Goal: Information Seeking & Learning: Learn about a topic

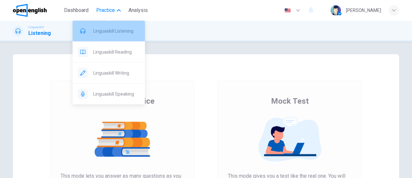
click at [118, 33] on span "Linguaskill Listening" at bounding box center [116, 31] width 47 height 8
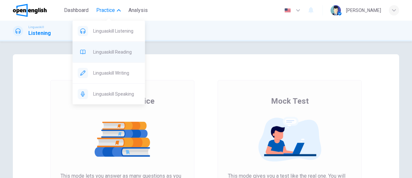
click at [121, 52] on span "Linguaskill Reading" at bounding box center [116, 52] width 47 height 8
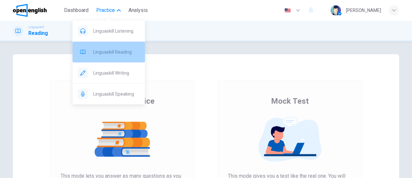
click at [121, 52] on span "Linguaskill Reading" at bounding box center [116, 52] width 47 height 8
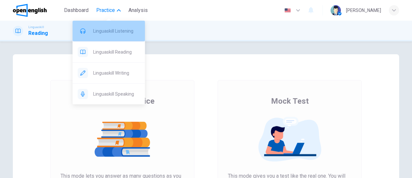
click at [130, 30] on span "Linguaskill Listening" at bounding box center [116, 31] width 47 height 8
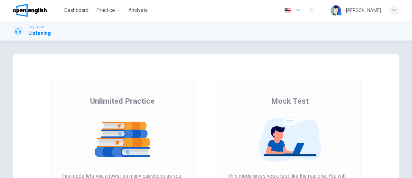
click at [135, 134] on img at bounding box center [123, 138] width 124 height 45
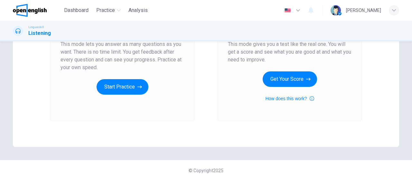
scroll to position [134, 0]
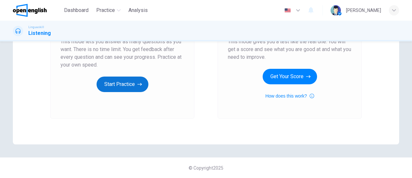
click at [128, 83] on button "Start Practice" at bounding box center [123, 83] width 52 height 15
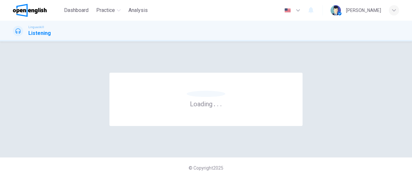
scroll to position [0, 0]
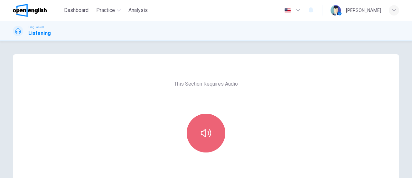
click at [215, 138] on button "button" at bounding box center [206, 132] width 39 height 39
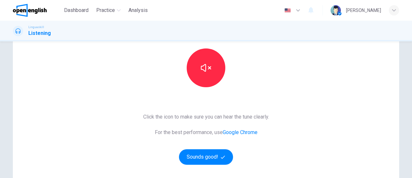
scroll to position [68, 0]
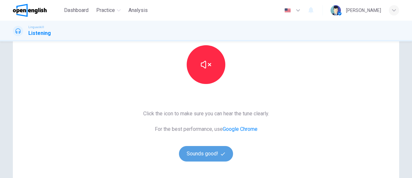
click at [203, 155] on button "Sounds good!" at bounding box center [206, 153] width 54 height 15
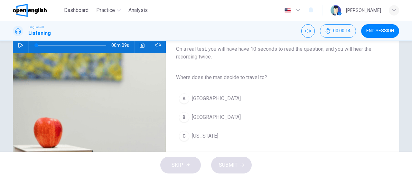
click at [18, 45] on icon "button" at bounding box center [20, 45] width 5 height 5
click at [182, 100] on div "A" at bounding box center [184, 98] width 10 height 10
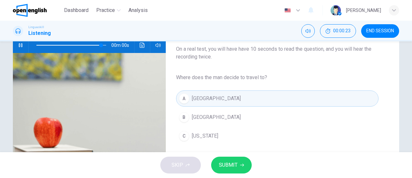
type input "*"
click at [237, 167] on span "SUBMIT" at bounding box center [228, 164] width 19 height 9
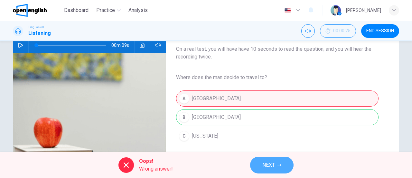
click at [269, 163] on span "NEXT" at bounding box center [269, 164] width 13 height 9
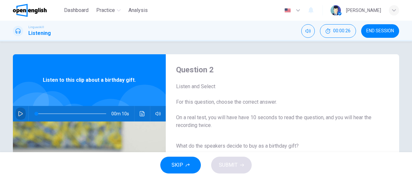
click at [19, 114] on icon "button" at bounding box center [20, 113] width 5 height 5
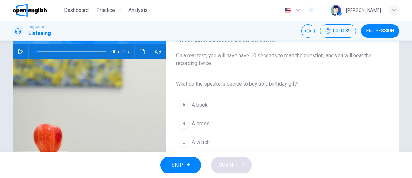
scroll to position [67, 0]
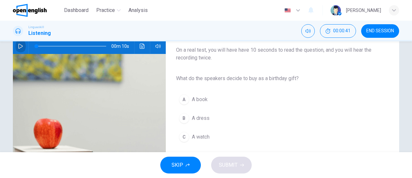
click at [21, 46] on icon "button" at bounding box center [20, 45] width 5 height 5
click at [180, 100] on div "A" at bounding box center [184, 99] width 10 height 10
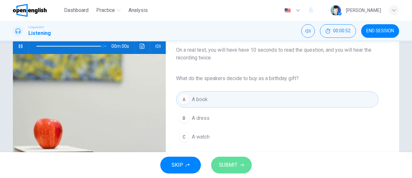
type input "*"
click at [230, 165] on span "SUBMIT" at bounding box center [228, 164] width 19 height 9
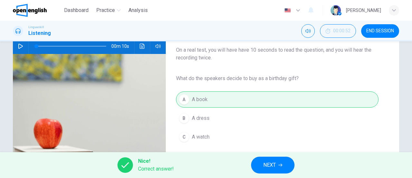
click at [278, 168] on button "NEXT" at bounding box center [272, 164] width 43 height 17
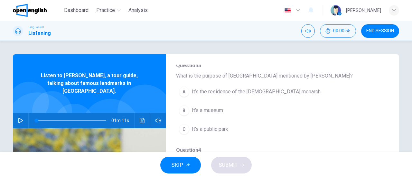
scroll to position [70, 0]
click at [18, 118] on icon "button" at bounding box center [20, 120] width 5 height 5
click at [19, 118] on icon "button" at bounding box center [21, 120] width 4 height 4
click at [0, 117] on div "Question 3 - 7 For these questions, choose the correct answer. On a real test, …" at bounding box center [206, 96] width 412 height 111
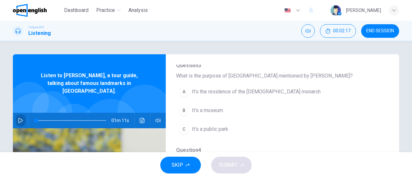
click at [18, 118] on icon "button" at bounding box center [20, 120] width 5 height 5
click at [188, 95] on button "A It’s the residence of the British monarch" at bounding box center [265, 91] width 179 height 16
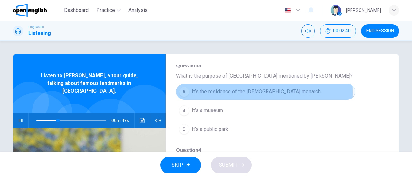
click at [184, 92] on div "A" at bounding box center [184, 91] width 10 height 10
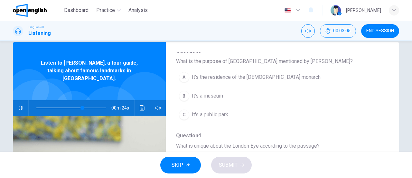
scroll to position [73, 0]
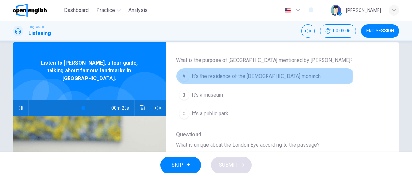
click at [177, 75] on button "A It’s the residence of the British monarch" at bounding box center [265, 76] width 179 height 16
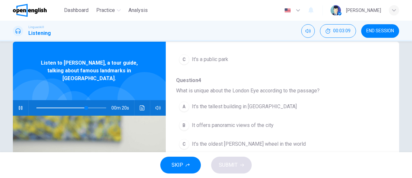
scroll to position [129, 0]
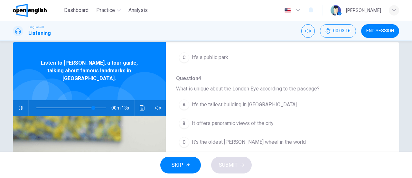
click at [192, 107] on span "It's the tallest building in London" at bounding box center [244, 105] width 105 height 8
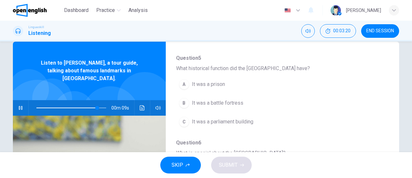
scroll to position [235, 0]
click at [184, 120] on div "C" at bounding box center [184, 120] width 10 height 10
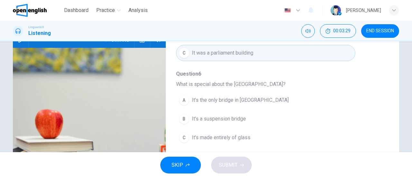
type input "*"
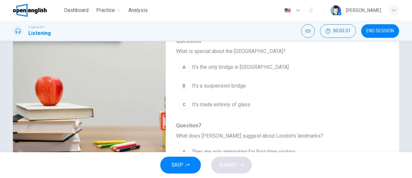
scroll to position [115, 0]
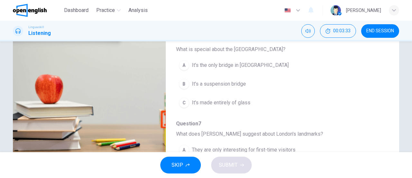
click at [184, 67] on div "A" at bounding box center [184, 65] width 10 height 10
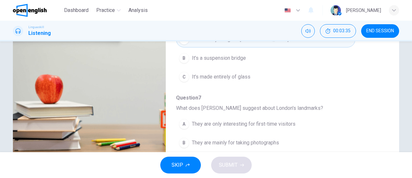
scroll to position [275, 0]
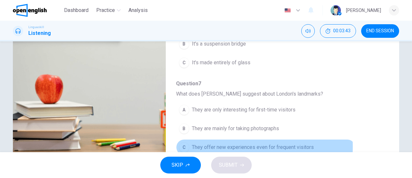
click at [193, 143] on span "They offer new experiences even for frequent visitors" at bounding box center [253, 147] width 122 height 8
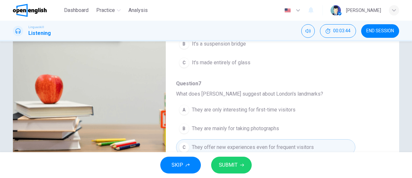
click at [236, 164] on span "SUBMIT" at bounding box center [228, 164] width 19 height 9
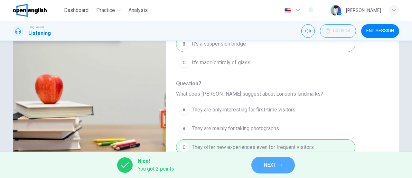
click at [265, 162] on span "NEXT" at bounding box center [270, 164] width 13 height 9
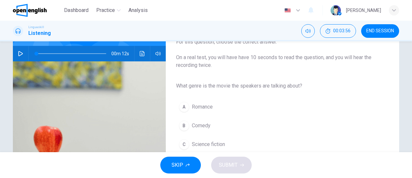
scroll to position [57, 0]
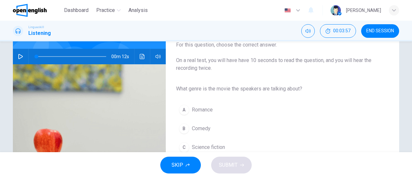
click at [19, 57] on icon "button" at bounding box center [20, 56] width 5 height 5
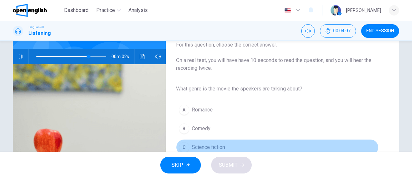
click at [184, 149] on div "C" at bounding box center [184, 147] width 10 height 10
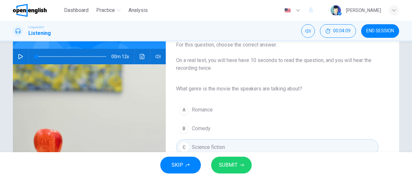
type input "*"
click at [244, 163] on button "SUBMIT" at bounding box center [231, 164] width 41 height 17
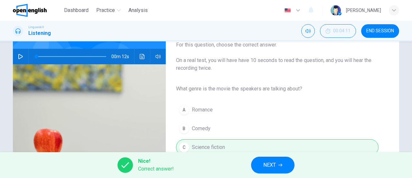
click at [275, 167] on span "NEXT" at bounding box center [270, 164] width 13 height 9
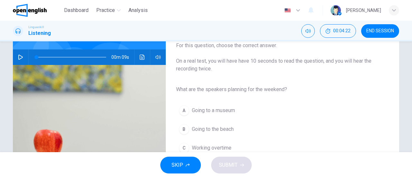
scroll to position [57, 0]
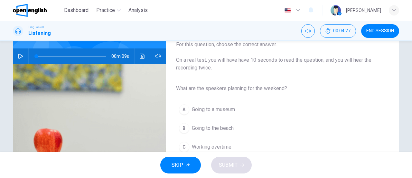
click at [21, 54] on icon "button" at bounding box center [20, 55] width 5 height 5
type input "*"
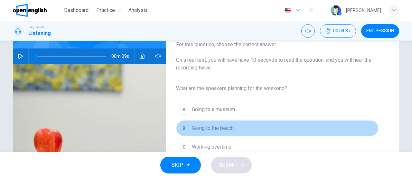
click at [179, 127] on div "B" at bounding box center [184, 128] width 10 height 10
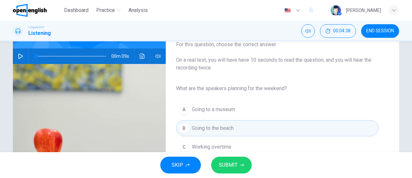
click at [234, 163] on span "SUBMIT" at bounding box center [228, 164] width 19 height 9
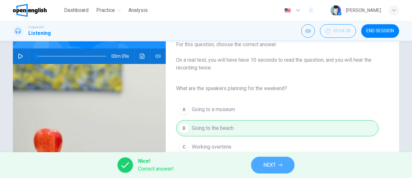
click at [275, 166] on span "NEXT" at bounding box center [270, 164] width 13 height 9
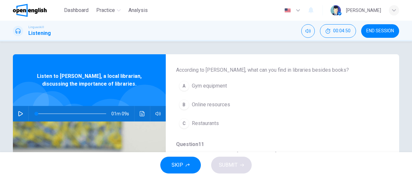
scroll to position [77, 0]
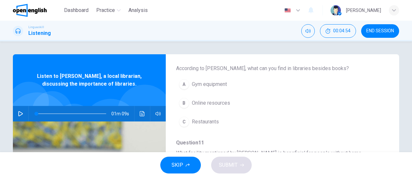
click at [19, 114] on icon "button" at bounding box center [20, 113] width 5 height 5
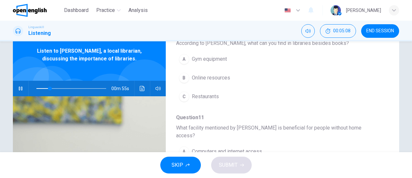
scroll to position [26, 0]
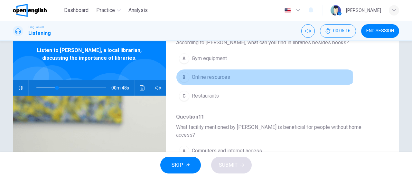
click at [183, 76] on div "B" at bounding box center [184, 77] width 10 height 10
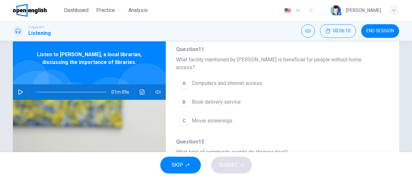
scroll to position [21, 0]
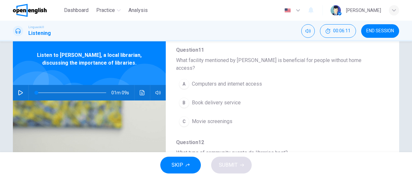
click at [22, 91] on button "button" at bounding box center [20, 92] width 10 height 15
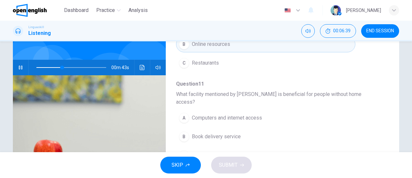
scroll to position [94, 0]
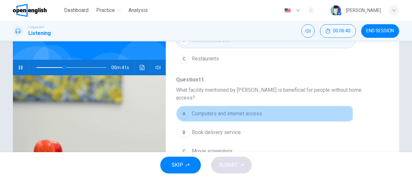
click at [216, 110] on span "Computers and internet access" at bounding box center [227, 114] width 70 height 8
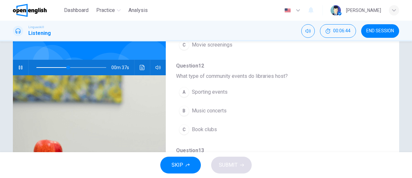
scroll to position [204, 0]
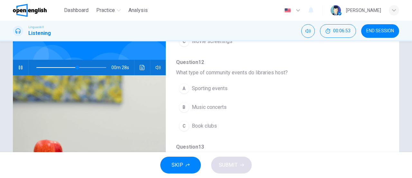
click at [207, 122] on span "Book clubs" at bounding box center [204, 126] width 25 height 8
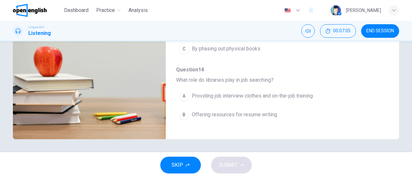
scroll to position [275, 0]
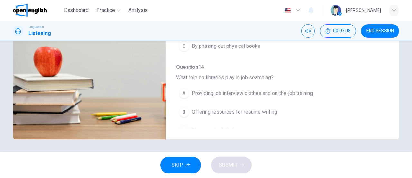
click at [224, 89] on span "Providing job interview clothes and on-the-job training" at bounding box center [252, 93] width 121 height 8
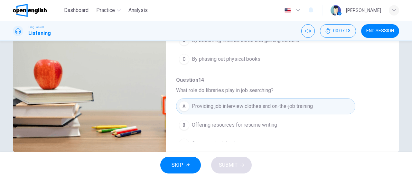
scroll to position [120, 0]
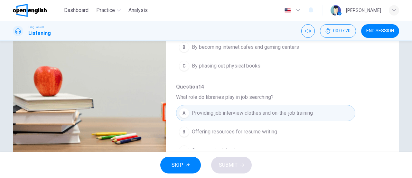
click at [311, 127] on button "B Offering resources for resume writing" at bounding box center [265, 131] width 179 height 16
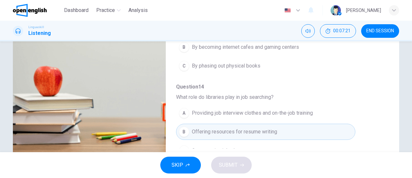
type input "*"
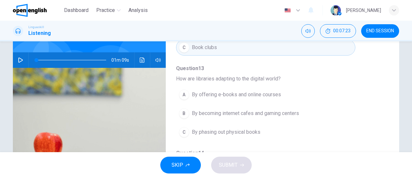
scroll to position [52, 0]
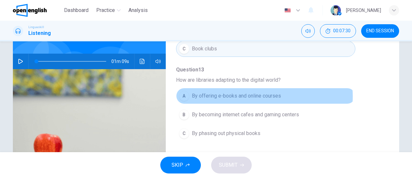
click at [261, 92] on span "By offering e-books and online courses" at bounding box center [236, 96] width 89 height 8
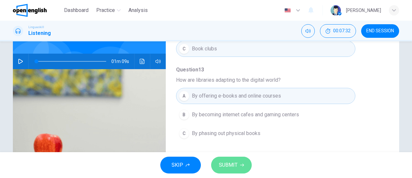
click at [235, 170] on button "SUBMIT" at bounding box center [231, 164] width 41 height 17
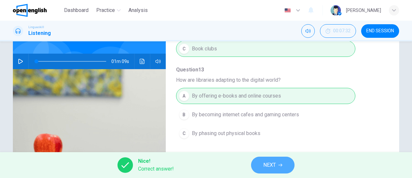
click at [269, 167] on span "NEXT" at bounding box center [270, 164] width 13 height 9
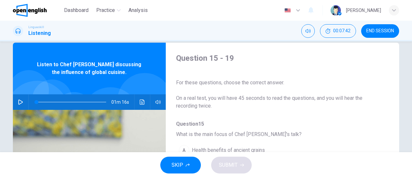
scroll to position [0, 0]
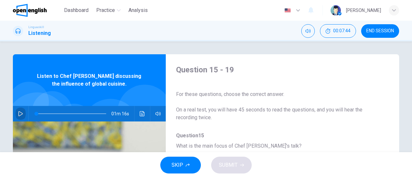
click at [21, 114] on icon "button" at bounding box center [20, 113] width 5 height 5
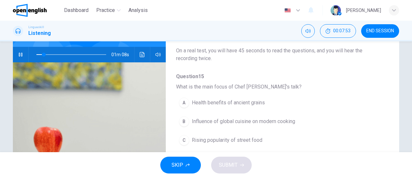
scroll to position [64, 0]
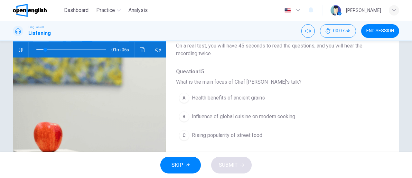
click at [264, 112] on span "Influence of global cuisine on modern cooking" at bounding box center [243, 116] width 103 height 8
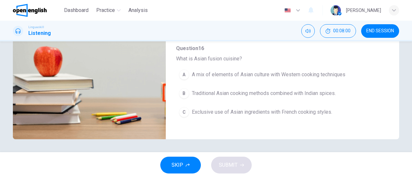
scroll to position [39, 0]
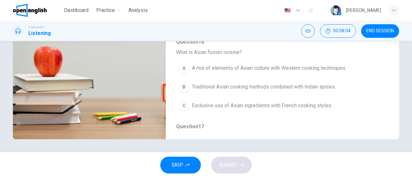
click at [313, 71] on span "A mix of elements of Asian culture with Western cooking techniques" at bounding box center [269, 68] width 154 height 8
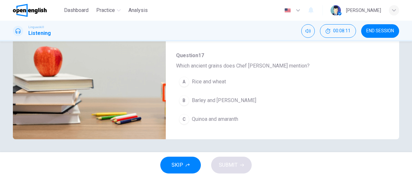
scroll to position [116, 0]
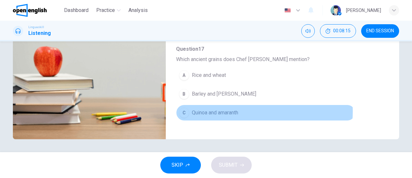
click at [229, 109] on span "Quinoa and amaranth" at bounding box center [215, 113] width 46 height 8
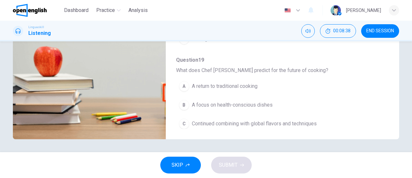
scroll to position [275, 0]
click at [289, 120] on span "Continued combining with global flavors and techniques" at bounding box center [254, 123] width 125 height 8
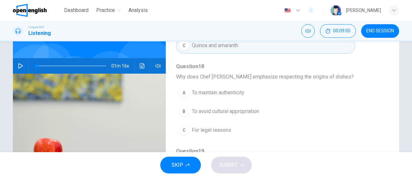
scroll to position [44, 0]
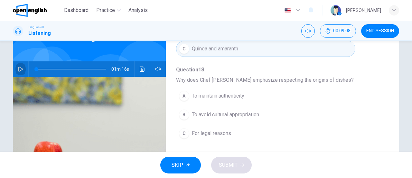
click at [19, 67] on icon "button" at bounding box center [20, 68] width 5 height 5
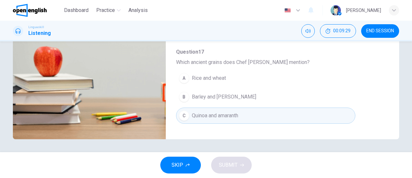
scroll to position [116, 0]
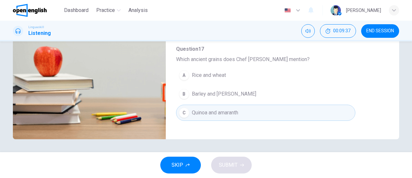
click at [383, 128] on div "Question 15 - 19 For these questions, choose the correct answer. On a real test…" at bounding box center [277, 26] width 223 height 203
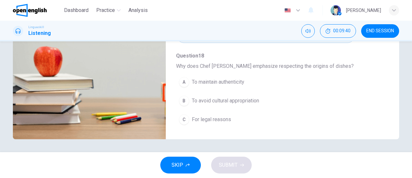
scroll to position [206, 0]
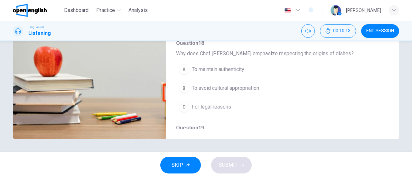
click at [232, 80] on button "B To avoid cultural appropriation" at bounding box center [265, 88] width 179 height 16
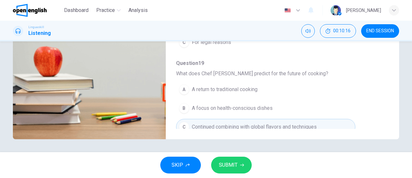
scroll to position [275, 0]
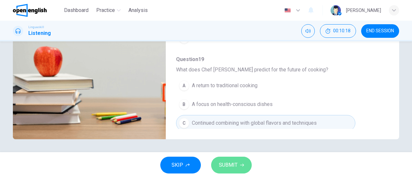
click at [234, 164] on span "SUBMIT" at bounding box center [228, 164] width 19 height 9
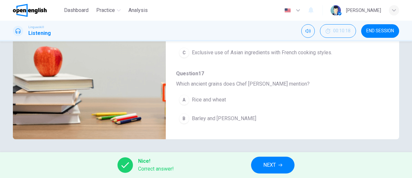
type input "*"
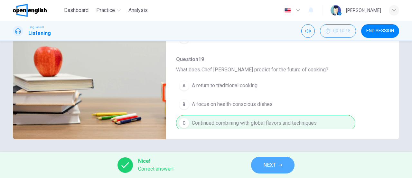
click at [267, 169] on span "NEXT" at bounding box center [270, 164] width 13 height 9
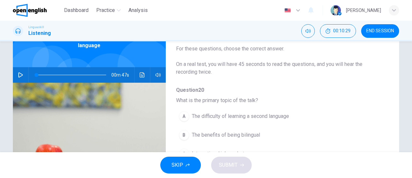
scroll to position [50, 0]
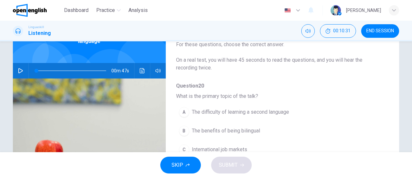
click at [20, 68] on icon "button" at bounding box center [20, 70] width 5 height 5
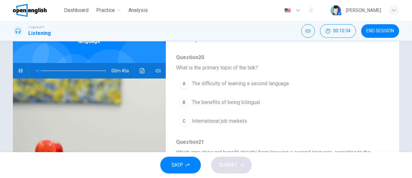
scroll to position [31, 0]
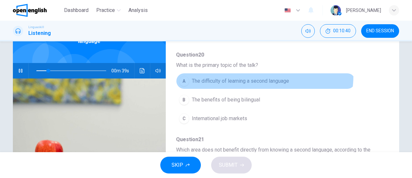
click at [253, 74] on button "A The difficulty of learning a second language" at bounding box center [265, 81] width 179 height 16
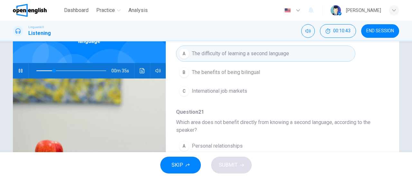
scroll to position [59, 0]
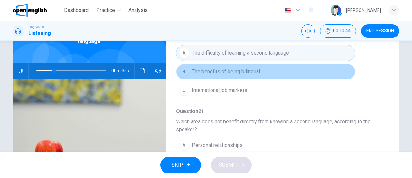
click at [303, 73] on button "B The benefits of being bilingual" at bounding box center [265, 71] width 179 height 16
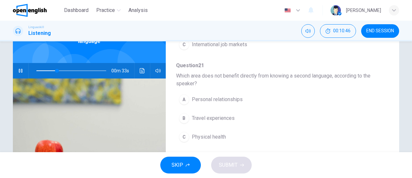
scroll to position [105, 0]
click at [291, 119] on button "B Travel experiences" at bounding box center [265, 118] width 179 height 16
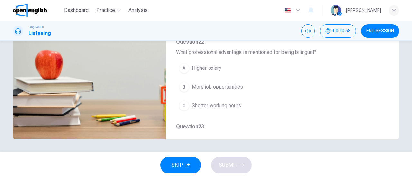
scroll to position [144, 0]
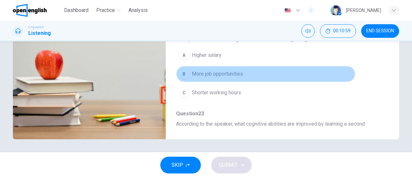
click at [267, 72] on button "B More job opportunities" at bounding box center [265, 74] width 179 height 16
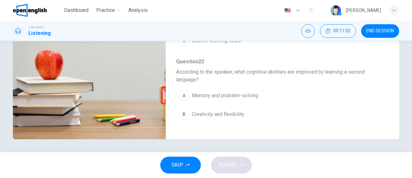
scroll to position [208, 0]
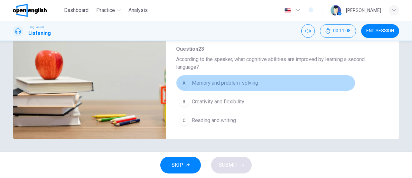
click at [304, 85] on button "A Memory and problem-solving" at bounding box center [265, 83] width 179 height 16
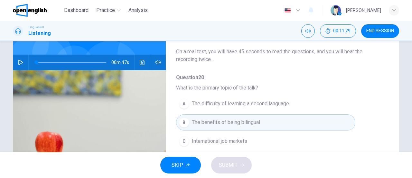
scroll to position [56, 0]
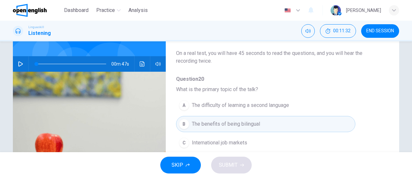
click at [18, 61] on icon "button" at bounding box center [20, 63] width 5 height 5
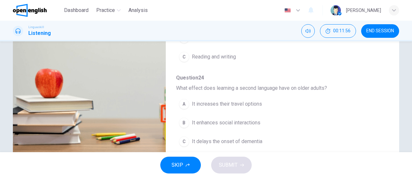
scroll to position [134, 0]
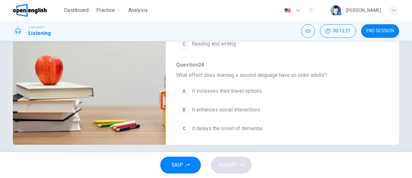
type input "*"
click at [282, 93] on button "A It increases their travel options" at bounding box center [265, 91] width 179 height 16
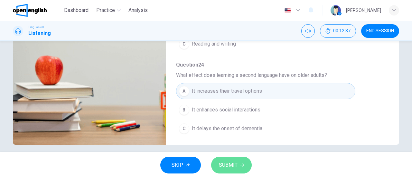
click at [235, 164] on span "SUBMIT" at bounding box center [228, 164] width 19 height 9
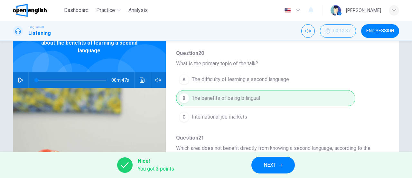
scroll to position [139, 0]
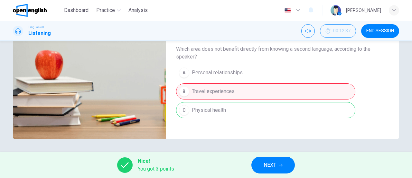
click at [278, 163] on button "NEXT" at bounding box center [273, 164] width 43 height 17
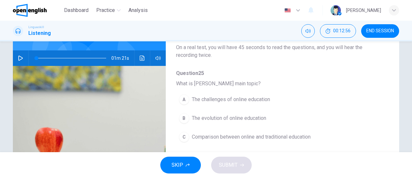
scroll to position [62, 0]
click at [20, 59] on icon "button" at bounding box center [20, 58] width 5 height 5
click at [262, 120] on span "The evolution of online education" at bounding box center [229, 118] width 74 height 8
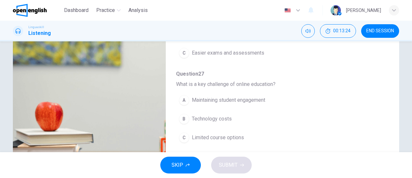
scroll to position [143, 0]
drag, startPoint x: 390, startPoint y: 99, endPoint x: 389, endPoint y: 75, distance: 23.5
click at [389, 75] on div "Question 25 - 29 For these questions, choose the correct answer. On a real test…" at bounding box center [206, 78] width 387 height 224
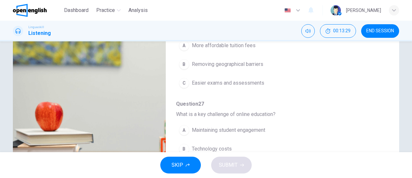
scroll to position [111, 0]
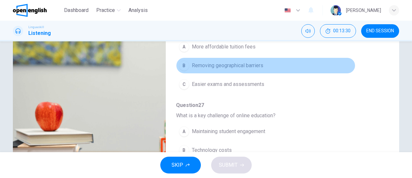
click at [317, 63] on button "B Removing geographical barriers" at bounding box center [265, 65] width 179 height 16
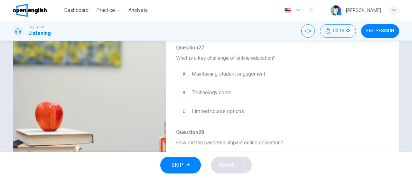
scroll to position [169, 0]
click at [282, 76] on button "A Maintaining student engagement" at bounding box center [265, 73] width 179 height 16
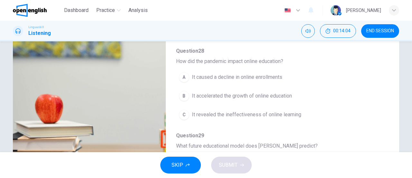
scroll to position [97, 0]
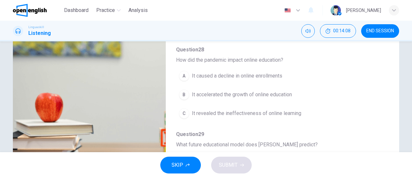
click at [282, 94] on span "It accelerated the growth of online education" at bounding box center [242, 95] width 100 height 8
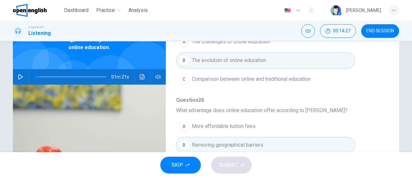
scroll to position [43, 0]
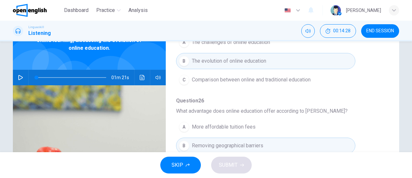
click at [19, 76] on icon "button" at bounding box center [20, 77] width 5 height 5
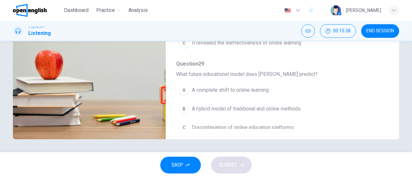
scroll to position [275, 0]
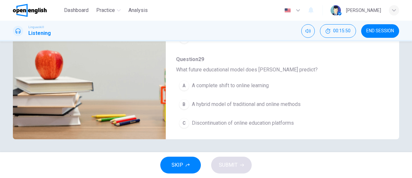
type input "*"
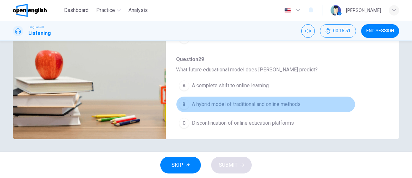
click at [304, 96] on button "B A hybrid model of traditional and online methods" at bounding box center [265, 104] width 179 height 16
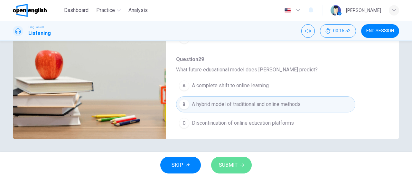
click at [226, 172] on button "SUBMIT" at bounding box center [231, 164] width 41 height 17
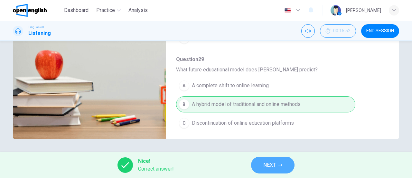
click at [270, 166] on span "NEXT" at bounding box center [270, 164] width 13 height 9
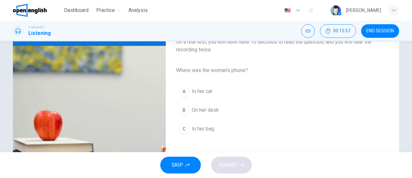
scroll to position [63, 0]
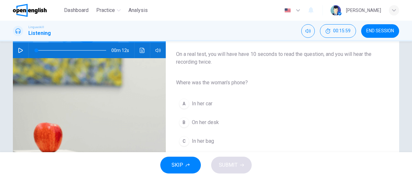
click at [18, 53] on button "button" at bounding box center [20, 50] width 10 height 15
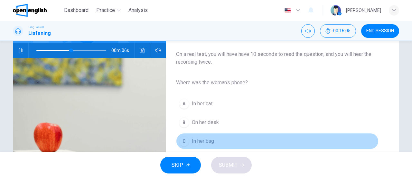
click at [213, 142] on button "C In her bag" at bounding box center [277, 141] width 203 height 16
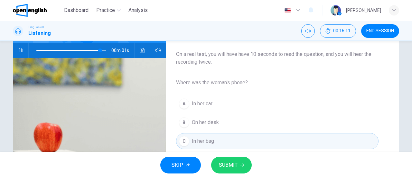
type input "*"
click at [229, 167] on span "SUBMIT" at bounding box center [228, 164] width 19 height 9
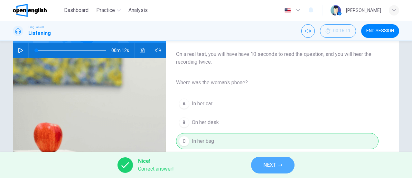
click at [278, 167] on button "NEXT" at bounding box center [272, 164] width 43 height 17
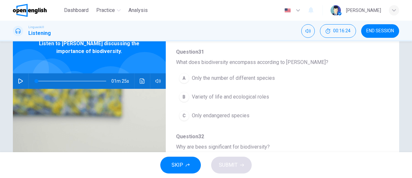
scroll to position [57, 0]
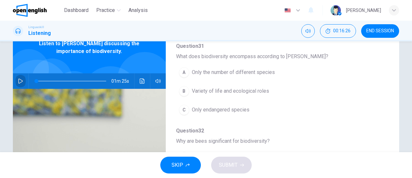
click at [21, 81] on icon "button" at bounding box center [20, 80] width 5 height 5
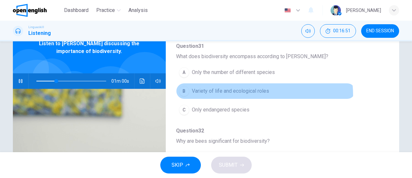
click at [260, 94] on span "Variety of life and ecological roles" at bounding box center [230, 91] width 77 height 8
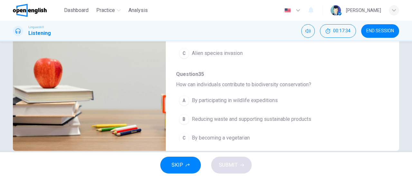
scroll to position [275, 0]
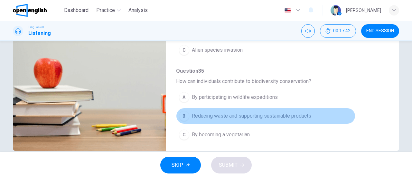
click at [295, 113] on span "Reducing waste and supporting sustainable products" at bounding box center [252, 116] width 120 height 8
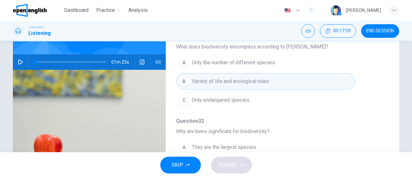
scroll to position [48, 0]
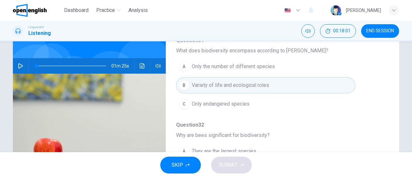
click at [18, 66] on icon "button" at bounding box center [20, 65] width 5 height 5
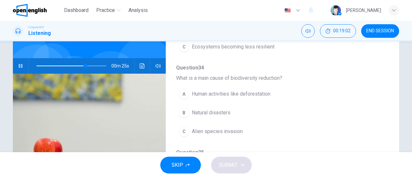
scroll to position [275, 0]
click at [336, 89] on button "A Human activities like deforestation" at bounding box center [265, 92] width 179 height 16
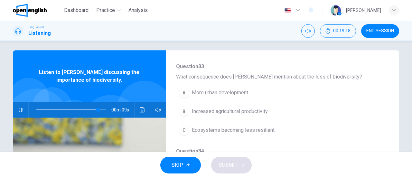
scroll to position [223, 0]
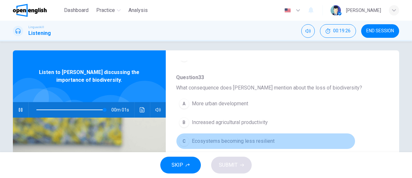
click at [286, 137] on button "C Ecosystems becoming less resilient" at bounding box center [265, 141] width 179 height 16
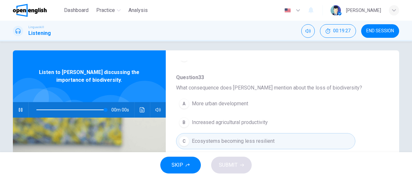
type input "*"
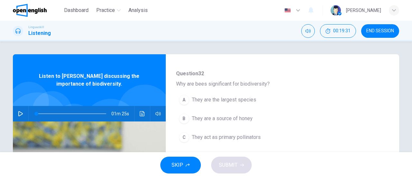
scroll to position [146, 0]
click at [303, 137] on button "C They act as primary pollinators" at bounding box center [265, 138] width 179 height 16
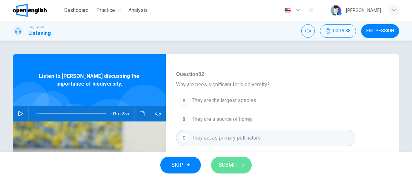
click at [244, 163] on button "SUBMIT" at bounding box center [231, 164] width 41 height 17
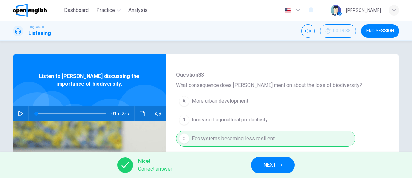
scroll to position [264, 0]
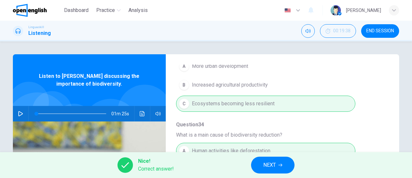
drag, startPoint x: 409, startPoint y: 80, endPoint x: 409, endPoint y: 98, distance: 17.4
click at [409, 98] on div "Question 31 - 35 For these questions, choose the correct answer. On a real test…" at bounding box center [206, 96] width 412 height 111
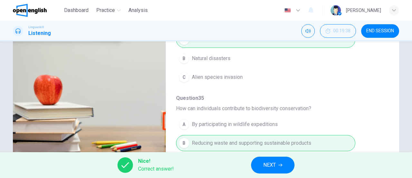
scroll to position [139, 0]
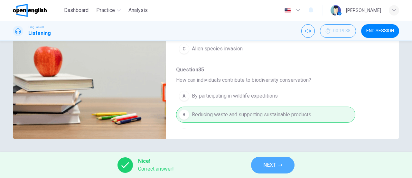
click at [277, 167] on button "NEXT" at bounding box center [272, 164] width 43 height 17
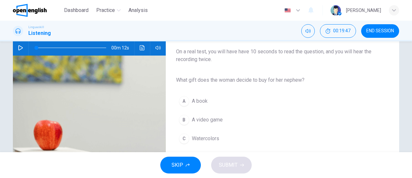
scroll to position [65, 0]
click at [20, 46] on icon "button" at bounding box center [20, 47] width 5 height 5
click at [19, 48] on icon "button" at bounding box center [20, 47] width 5 height 5
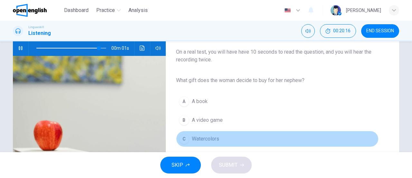
click at [208, 136] on span "Watercolors" at bounding box center [205, 139] width 27 height 8
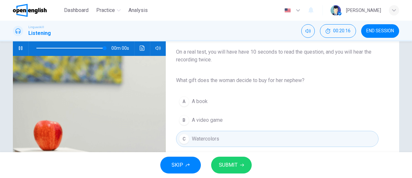
type input "*"
click at [236, 163] on span "SUBMIT" at bounding box center [228, 164] width 19 height 9
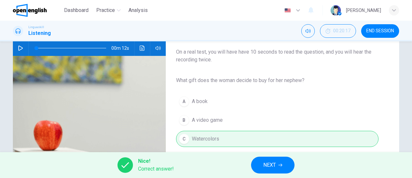
click at [276, 165] on span "NEXT" at bounding box center [270, 164] width 13 height 9
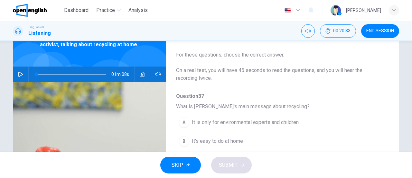
scroll to position [38, 0]
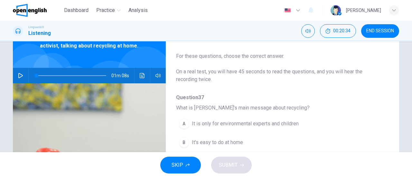
click at [18, 73] on icon "button" at bounding box center [20, 75] width 5 height 5
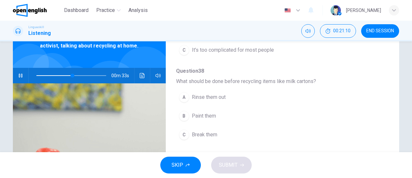
scroll to position [112, 0]
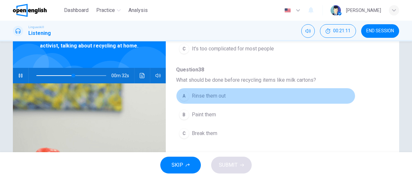
click at [340, 95] on button "A Rinse them out" at bounding box center [265, 96] width 179 height 16
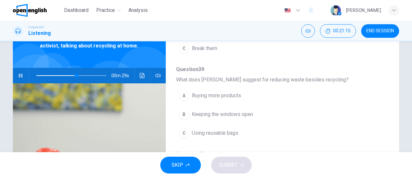
scroll to position [199, 0]
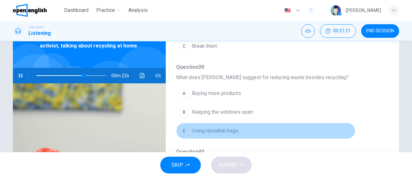
click at [337, 133] on button "C Using reusable bags" at bounding box center [265, 130] width 179 height 16
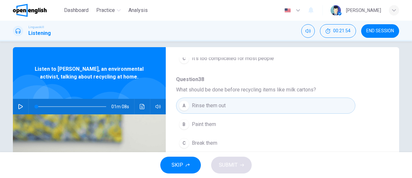
scroll to position [6, 0]
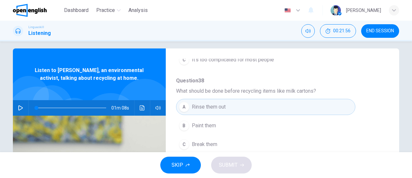
click at [18, 105] on icon "button" at bounding box center [20, 107] width 5 height 5
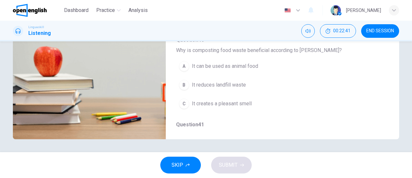
scroll to position [211, 0]
click at [266, 84] on button "B It reduces landfill waste" at bounding box center [265, 83] width 179 height 16
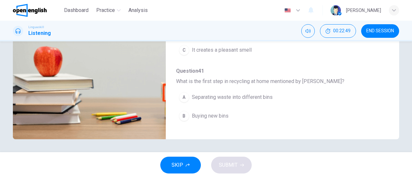
scroll to position [275, 0]
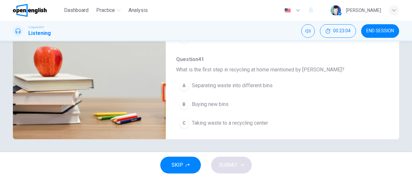
type input "*"
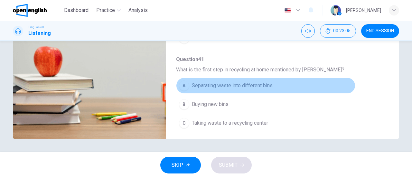
click at [330, 86] on button "A Separating waste into different bins" at bounding box center [265, 85] width 179 height 16
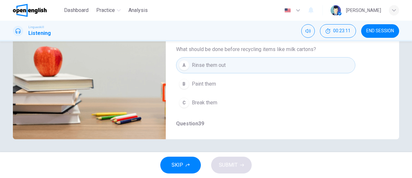
scroll to position [37, 0]
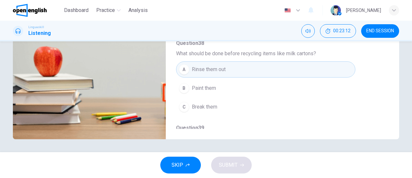
drag, startPoint x: 371, startPoint y: 24, endPoint x: 369, endPoint y: 14, distance: 10.1
click at [369, 14] on div "Dashboard Practice Analysis English ** ​ Roberto V. Linguaskill Listening 00:23…" at bounding box center [206, 89] width 412 height 178
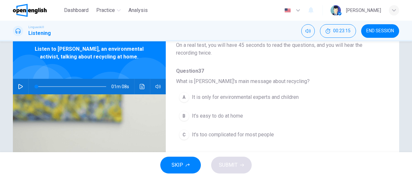
scroll to position [31, 0]
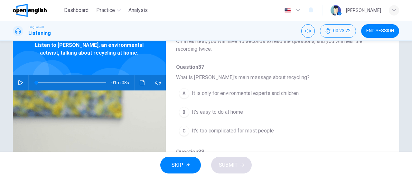
click at [353, 116] on div "A It is only for environmental experts and children B It's easy to do at home C…" at bounding box center [277, 112] width 203 height 56
click at [245, 107] on button "B It's easy to do at home" at bounding box center [265, 112] width 179 height 16
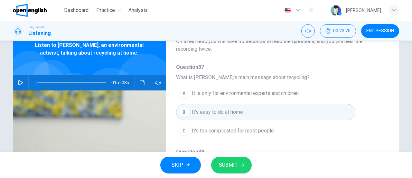
click at [239, 167] on button "SUBMIT" at bounding box center [231, 164] width 41 height 17
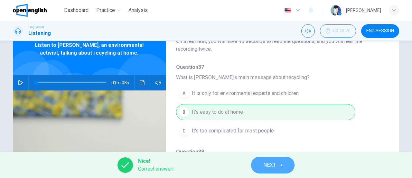
click at [277, 164] on button "NEXT" at bounding box center [272, 164] width 43 height 17
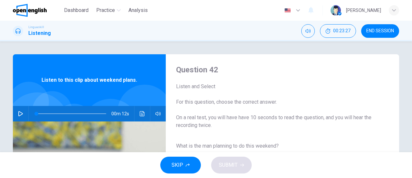
click at [18, 114] on icon "button" at bounding box center [20, 113] width 5 height 5
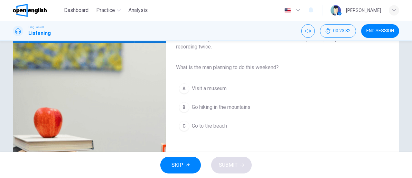
scroll to position [79, 0]
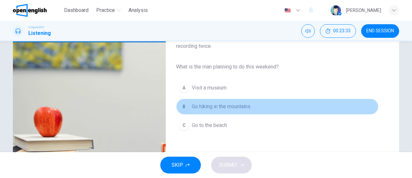
click at [296, 108] on button "B Go hiking in the mountains" at bounding box center [277, 106] width 203 height 16
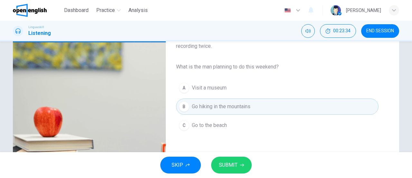
click at [239, 166] on button "SUBMIT" at bounding box center [231, 164] width 41 height 17
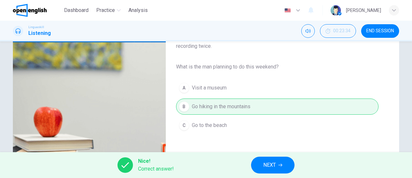
type input "**"
click at [283, 166] on button "NEXT" at bounding box center [272, 164] width 43 height 17
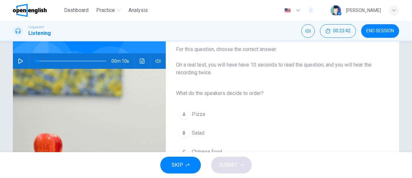
scroll to position [50, 0]
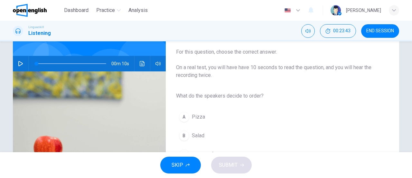
click at [18, 63] on icon "button" at bounding box center [20, 63] width 5 height 5
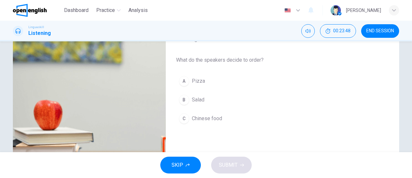
scroll to position [88, 0]
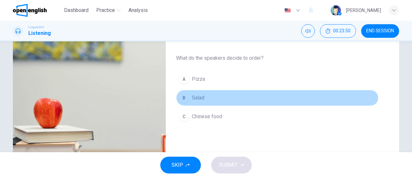
click at [248, 99] on button "B Salad" at bounding box center [277, 98] width 203 height 16
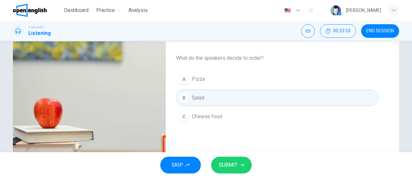
type input "*"
click at [239, 165] on button "SUBMIT" at bounding box center [231, 164] width 41 height 17
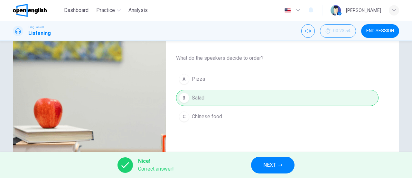
click at [269, 160] on span "NEXT" at bounding box center [270, 164] width 13 height 9
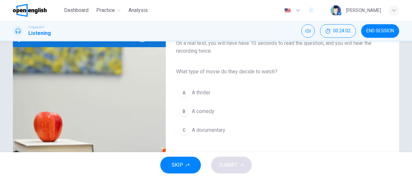
scroll to position [70, 0]
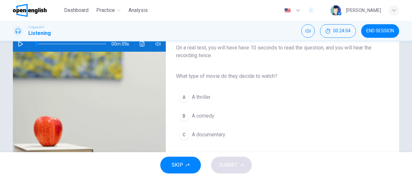
click at [20, 45] on icon "button" at bounding box center [20, 43] width 5 height 5
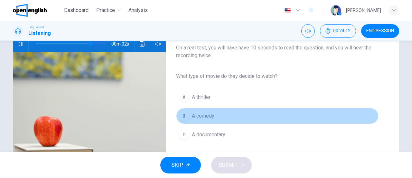
click at [280, 121] on button "B A comedy" at bounding box center [277, 116] width 203 height 16
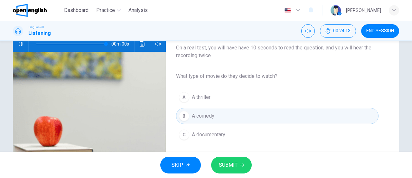
type input "*"
click at [232, 165] on span "SUBMIT" at bounding box center [228, 164] width 19 height 9
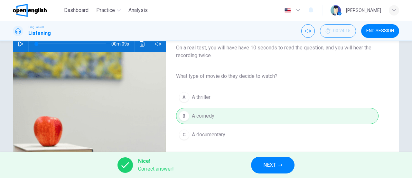
click at [264, 163] on span "NEXT" at bounding box center [270, 164] width 13 height 9
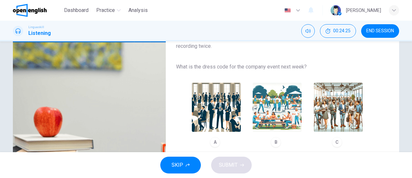
scroll to position [66, 0]
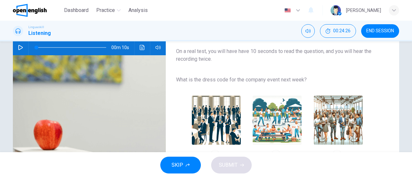
click at [20, 47] on icon "button" at bounding box center [20, 47] width 5 height 5
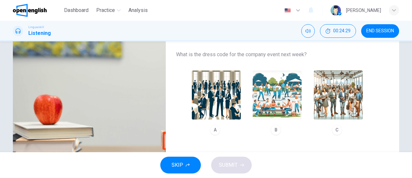
scroll to position [92, 0]
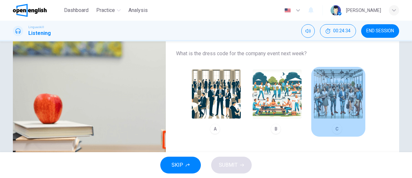
click at [343, 98] on img "button" at bounding box center [338, 93] width 49 height 49
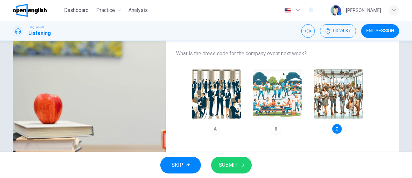
type input "*"
click at [233, 162] on span "SUBMIT" at bounding box center [228, 164] width 19 height 9
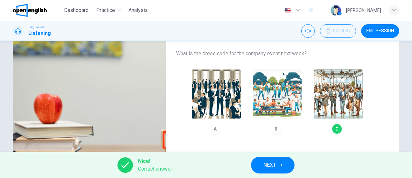
click at [273, 163] on span "NEXT" at bounding box center [270, 164] width 13 height 9
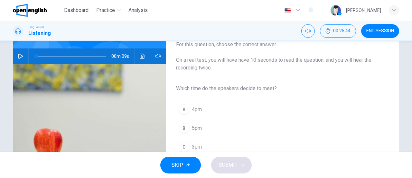
scroll to position [67, 0]
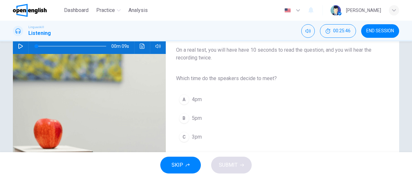
click at [20, 48] on icon "button" at bounding box center [20, 45] width 5 height 5
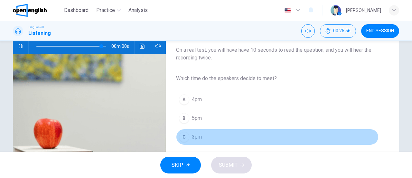
click at [189, 139] on button "C 3pm" at bounding box center [277, 137] width 203 height 16
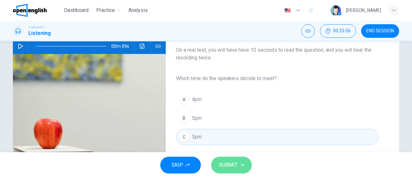
click at [236, 165] on span "SUBMIT" at bounding box center [228, 164] width 19 height 9
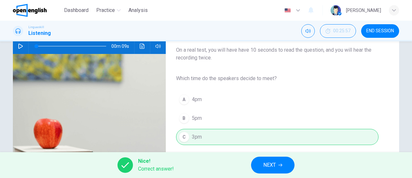
click at [283, 163] on icon "button" at bounding box center [281, 165] width 4 height 4
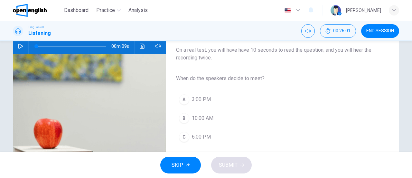
click at [21, 46] on icon "button" at bounding box center [20, 45] width 5 height 5
type input "*"
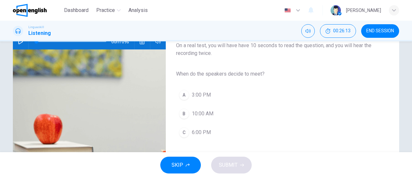
scroll to position [75, 0]
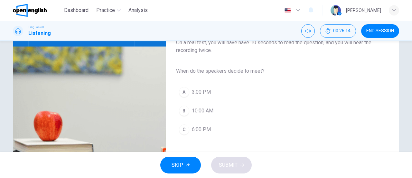
click at [198, 88] on span "3:00 PM" at bounding box center [201, 92] width 19 height 8
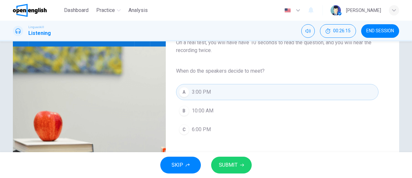
click at [236, 162] on span "SUBMIT" at bounding box center [228, 164] width 19 height 9
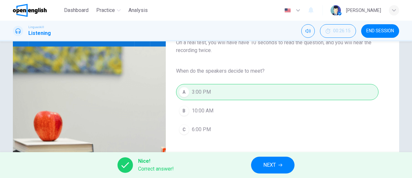
click at [266, 165] on span "NEXT" at bounding box center [270, 164] width 13 height 9
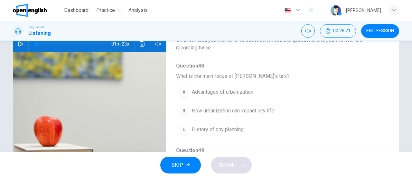
scroll to position [71, 0]
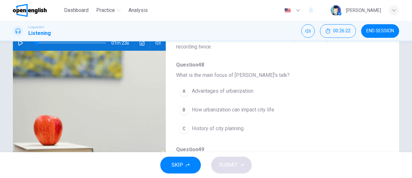
click at [18, 43] on icon "button" at bounding box center [20, 42] width 5 height 5
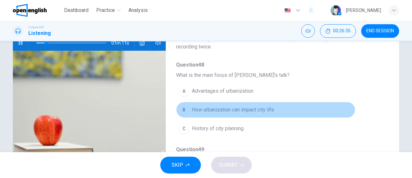
click at [269, 111] on span "How urbanization can impact city life" at bounding box center [233, 110] width 82 height 8
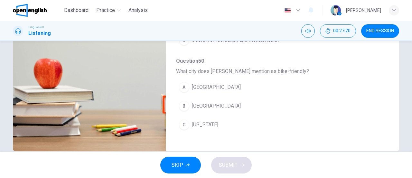
scroll to position [134, 0]
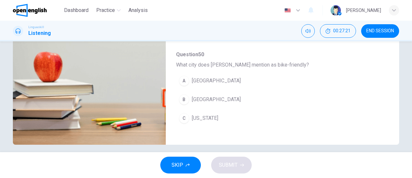
click at [293, 99] on button "B Copenhagen" at bounding box center [265, 99] width 179 height 16
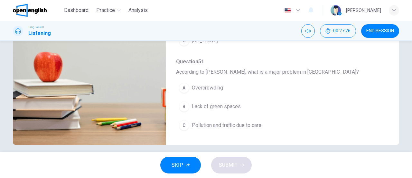
scroll to position [206, 0]
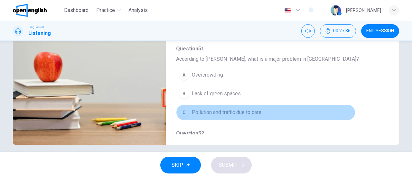
click at [295, 109] on button "C Pollution and traffic due to cars" at bounding box center [265, 112] width 179 height 16
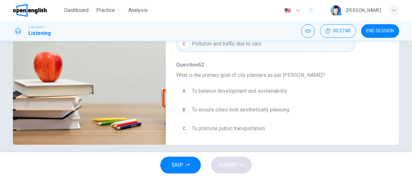
scroll to position [275, 0]
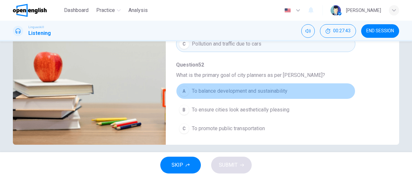
click at [312, 90] on button "A To balance development and sustainability" at bounding box center [265, 91] width 179 height 16
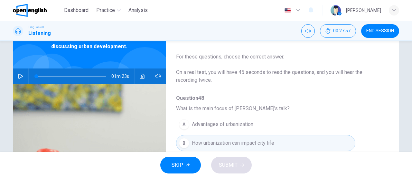
scroll to position [32, 0]
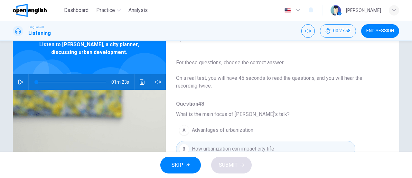
click at [19, 80] on icon "button" at bounding box center [20, 81] width 5 height 5
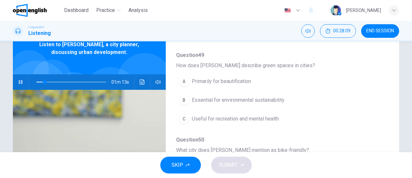
scroll to position [136, 0]
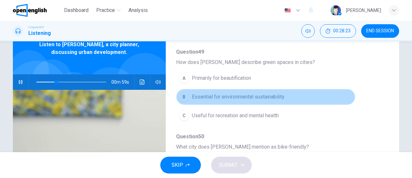
click at [331, 94] on button "B Essential for environmental sustainability" at bounding box center [265, 97] width 179 height 16
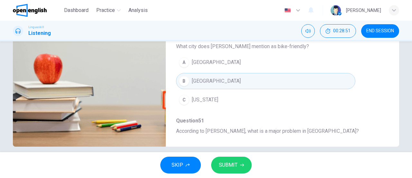
scroll to position [139, 0]
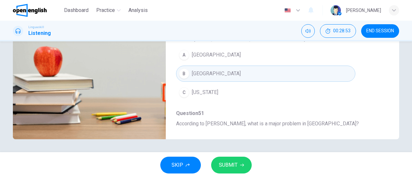
click at [387, 129] on div "Question 48 - 52 For these questions, choose the correct answer. On a real test…" at bounding box center [206, 27] width 387 height 224
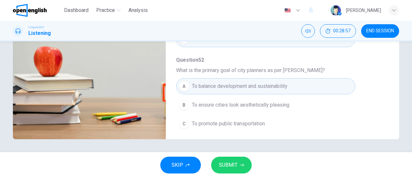
scroll to position [275, 0]
click at [235, 167] on span "SUBMIT" at bounding box center [228, 164] width 19 height 9
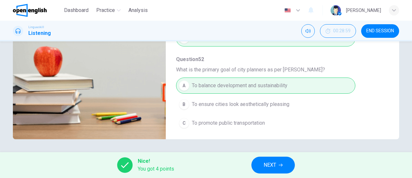
type input "**"
click at [271, 166] on span "NEXT" at bounding box center [270, 164] width 13 height 9
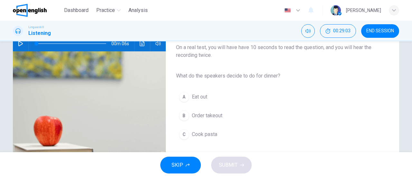
scroll to position [71, 0]
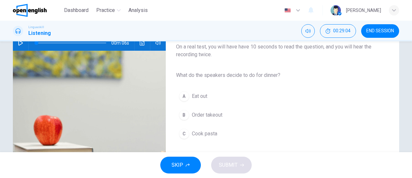
click at [19, 43] on icon "button" at bounding box center [20, 42] width 5 height 5
type input "*"
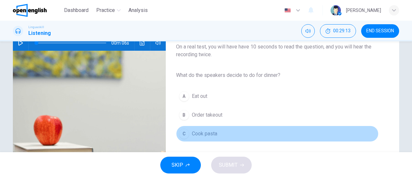
click at [214, 138] on button "C Cook pasta" at bounding box center [277, 133] width 203 height 16
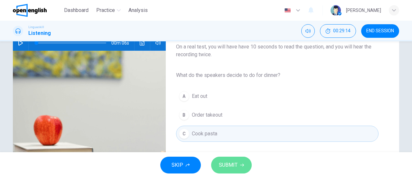
click at [234, 162] on span "SUBMIT" at bounding box center [228, 164] width 19 height 9
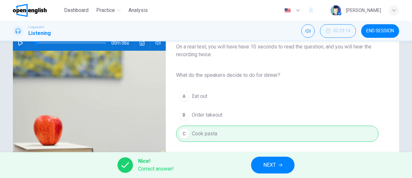
click at [278, 163] on button "NEXT" at bounding box center [272, 164] width 43 height 17
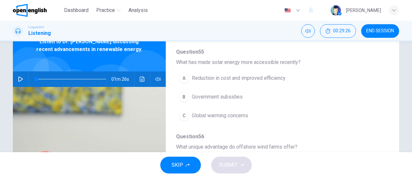
scroll to position [134, 0]
click at [19, 80] on icon "button" at bounding box center [20, 78] width 5 height 5
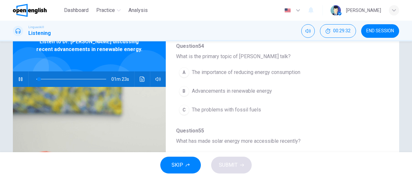
scroll to position [58, 0]
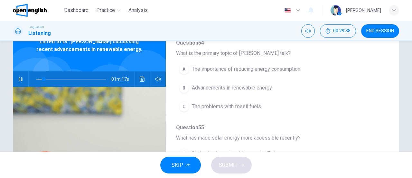
click at [287, 91] on button "B Advancements in renewable energy" at bounding box center [265, 88] width 179 height 16
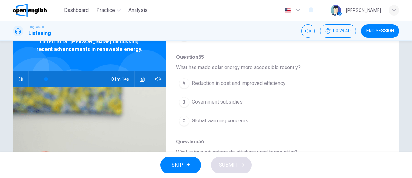
scroll to position [129, 0]
click at [332, 79] on button "A Reduction in cost and improved efficiency" at bounding box center [265, 83] width 179 height 16
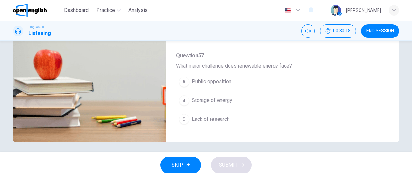
scroll to position [137, 0]
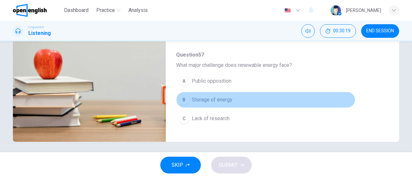
click at [316, 98] on button "B Storage of energy" at bounding box center [265, 100] width 179 height 16
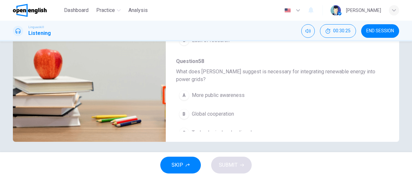
scroll to position [282, 0]
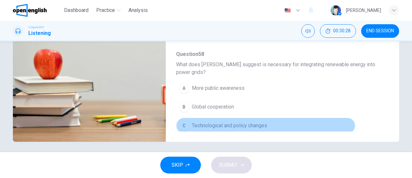
click at [345, 123] on button "C Technological and policy changes" at bounding box center [265, 125] width 179 height 16
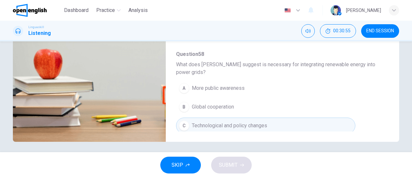
scroll to position [0, 0]
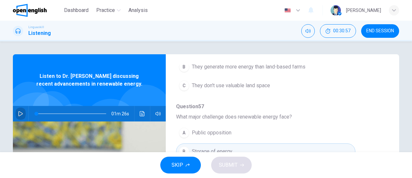
click at [19, 115] on icon "button" at bounding box center [20, 113] width 5 height 5
type input "*"
click at [290, 94] on div "Question 54 What is the primary topic of Dr. Smith's talk? A The importance of …" at bounding box center [277, 60] width 203 height 422
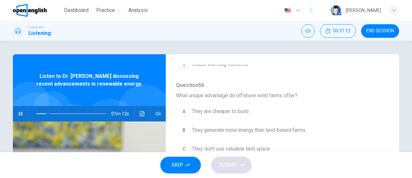
scroll to position [232, 0]
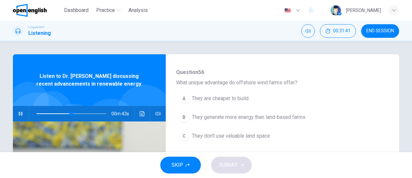
click at [295, 115] on span "They generate more energy than land-based farms" at bounding box center [249, 117] width 114 height 8
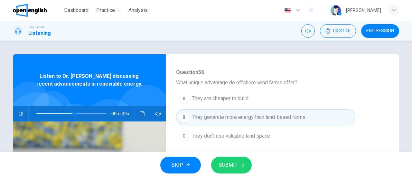
click at [229, 163] on span "SUBMIT" at bounding box center [228, 164] width 19 height 9
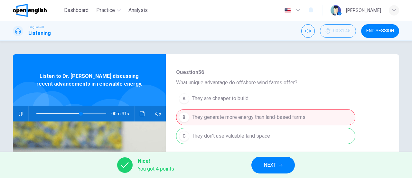
type input "**"
click at [278, 164] on button "NEXT" at bounding box center [273, 164] width 43 height 17
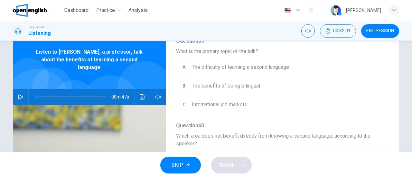
scroll to position [72, 0]
click at [20, 94] on icon "button" at bounding box center [20, 96] width 5 height 5
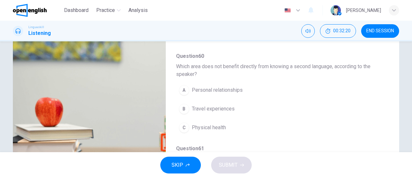
scroll to position [94, 0]
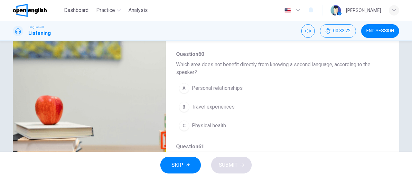
click at [343, 112] on button "B Travel experiences" at bounding box center [265, 107] width 179 height 16
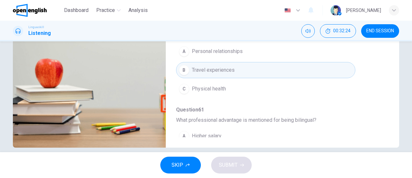
scroll to position [139, 0]
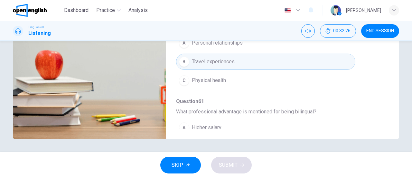
click at [384, 128] on div "Question 59 - 63 For these questions, choose the correct answer. On a real test…" at bounding box center [277, 26] width 223 height 203
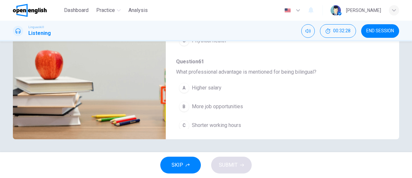
scroll to position [123, 0]
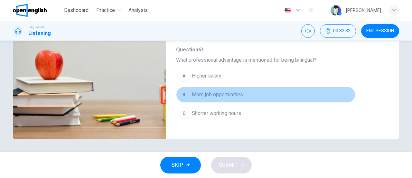
click at [347, 98] on button "B More job opportunities" at bounding box center [265, 94] width 179 height 16
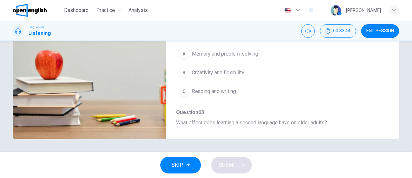
scroll to position [228, 0]
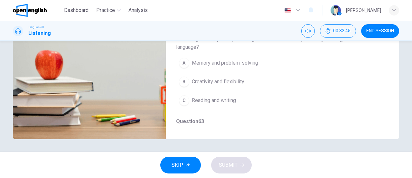
click at [331, 62] on button "A Memory and problem-solving" at bounding box center [265, 63] width 179 height 16
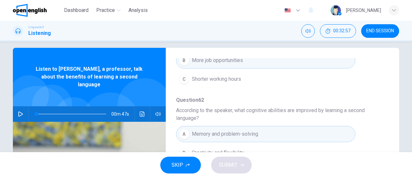
scroll to position [5, 0]
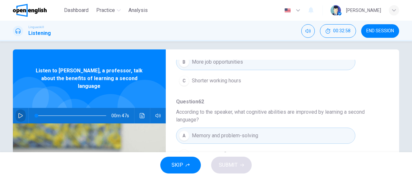
click at [19, 113] on icon "button" at bounding box center [20, 115] width 5 height 5
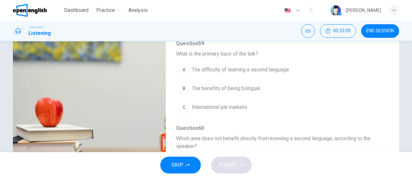
scroll to position [94, 0]
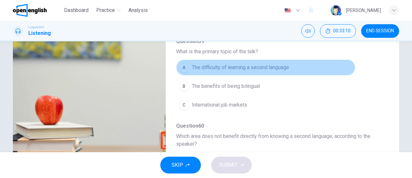
click at [274, 68] on span "The difficulty of learning a second language" at bounding box center [240, 67] width 97 height 8
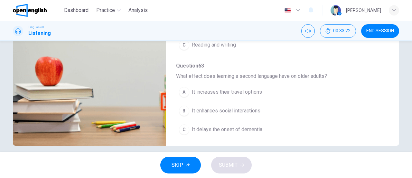
scroll to position [133, 0]
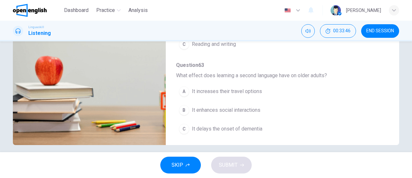
type input "*"
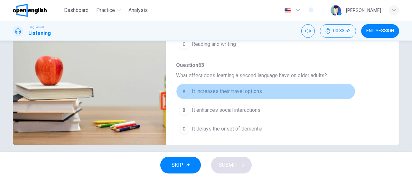
click at [302, 92] on button "A It increases their travel options" at bounding box center [265, 91] width 179 height 16
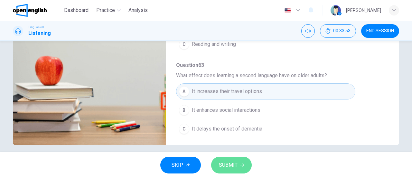
click at [240, 166] on button "SUBMIT" at bounding box center [231, 164] width 41 height 17
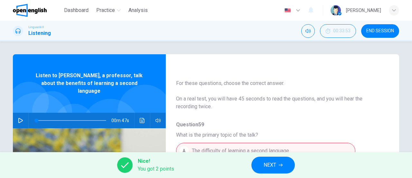
scroll to position [0, 0]
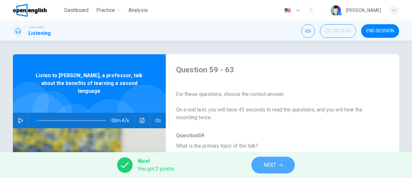
click at [278, 164] on button "NEXT" at bounding box center [273, 164] width 43 height 17
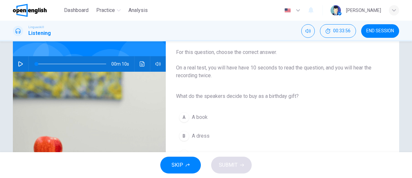
scroll to position [50, 0]
click at [18, 63] on icon "button" at bounding box center [20, 63] width 5 height 5
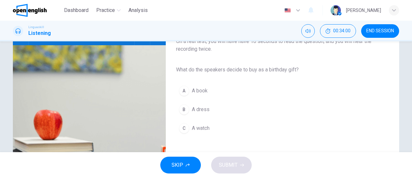
scroll to position [79, 0]
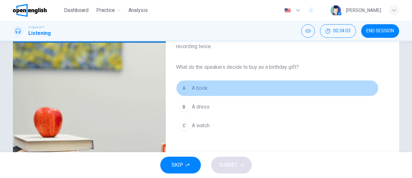
click at [305, 83] on button "A A book" at bounding box center [277, 88] width 203 height 16
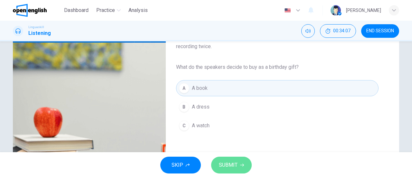
click at [236, 167] on span "SUBMIT" at bounding box center [228, 164] width 19 height 9
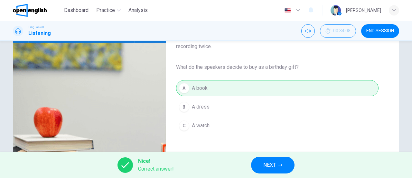
type input "*"
click at [265, 165] on span "NEXT" at bounding box center [270, 164] width 13 height 9
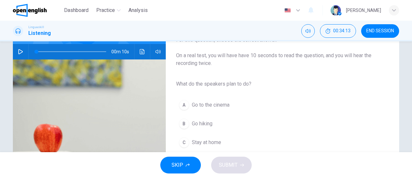
scroll to position [56, 0]
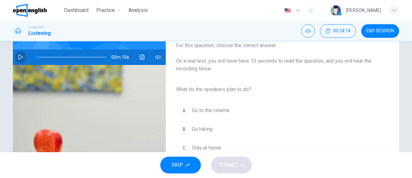
click at [21, 54] on icon "button" at bounding box center [20, 56] width 5 height 5
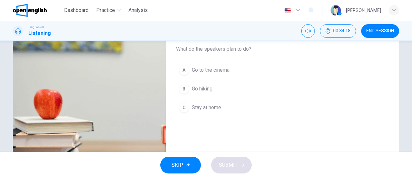
scroll to position [99, 0]
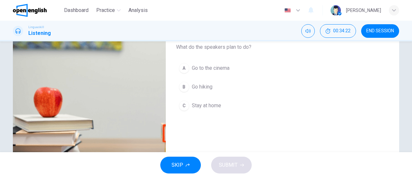
click at [277, 89] on button "B Go hiking" at bounding box center [277, 87] width 203 height 16
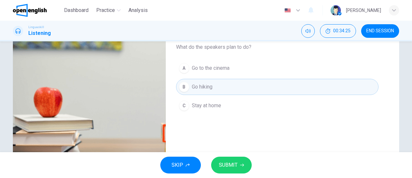
type input "*"
click at [240, 161] on button "SUBMIT" at bounding box center [231, 164] width 41 height 17
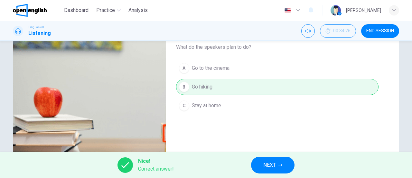
click at [271, 167] on span "NEXT" at bounding box center [270, 164] width 13 height 9
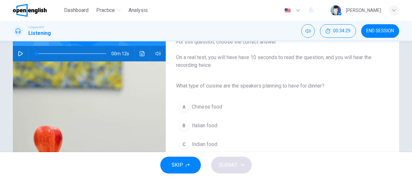
scroll to position [61, 0]
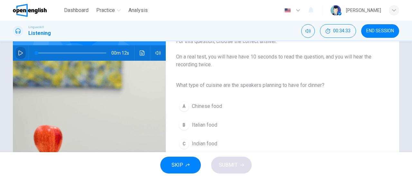
click at [18, 53] on icon "button" at bounding box center [20, 52] width 5 height 5
click at [209, 127] on span "Italian food" at bounding box center [204, 125] width 25 height 8
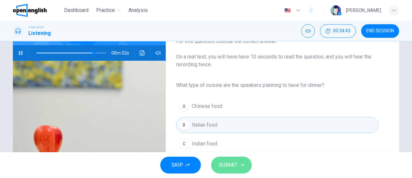
click at [236, 163] on span "SUBMIT" at bounding box center [228, 164] width 19 height 9
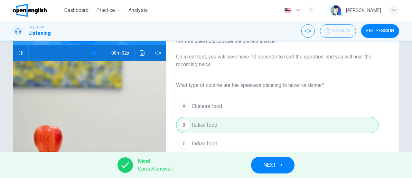
type input "**"
click at [274, 167] on span "NEXT" at bounding box center [270, 164] width 13 height 9
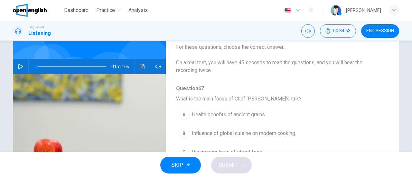
scroll to position [46, 0]
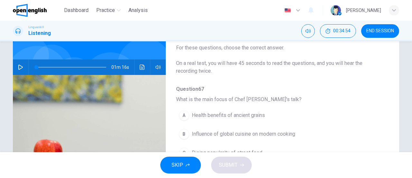
click at [19, 66] on icon "button" at bounding box center [20, 66] width 5 height 5
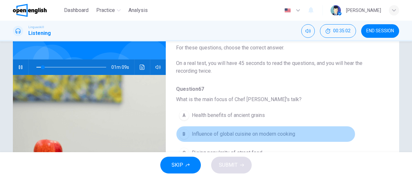
click at [273, 134] on span "Influence of global cuisine on modern cooking" at bounding box center [243, 134] width 103 height 8
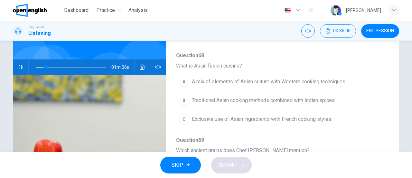
scroll to position [118, 0]
click at [337, 81] on span "A mix of elements of Asian culture with Western cooking techniques" at bounding box center [269, 81] width 154 height 8
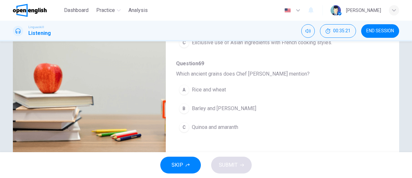
scroll to position [127, 0]
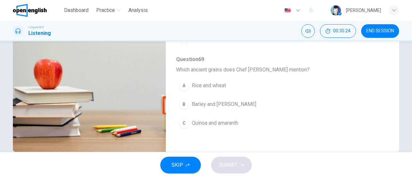
click at [295, 121] on button "C Quinoa and amaranth" at bounding box center [265, 123] width 179 height 16
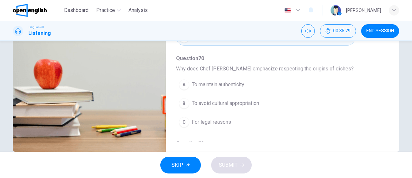
scroll to position [204, 0]
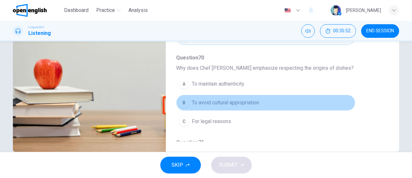
click at [345, 104] on button "B To avoid cultural appropriation" at bounding box center [265, 102] width 179 height 16
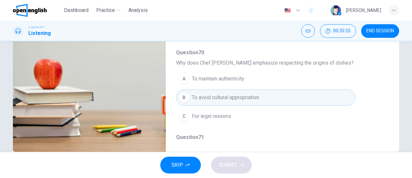
scroll to position [221, 0]
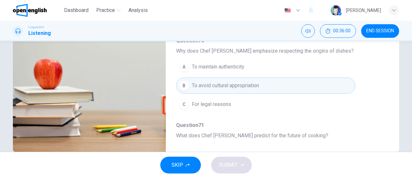
click at [342, 64] on button "A To maintain authenticity" at bounding box center [265, 67] width 179 height 16
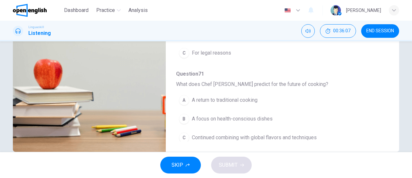
scroll to position [275, 0]
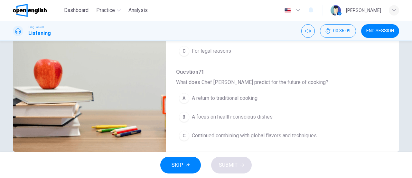
click at [353, 96] on div "A A return to traditional cooking B A focus on health-conscious dishes C Contin…" at bounding box center [277, 117] width 203 height 56
click at [318, 99] on button "A A return to traditional cooking" at bounding box center [265, 98] width 179 height 16
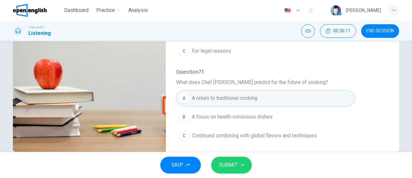
type input "*"
click at [239, 166] on button "SUBMIT" at bounding box center [231, 164] width 41 height 17
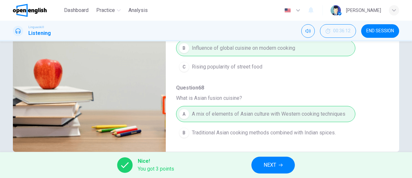
scroll to position [0, 0]
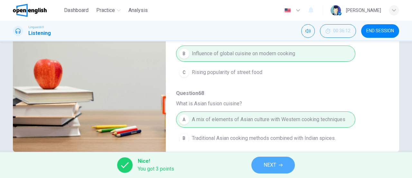
click at [279, 169] on button "NEXT" at bounding box center [273, 164] width 43 height 17
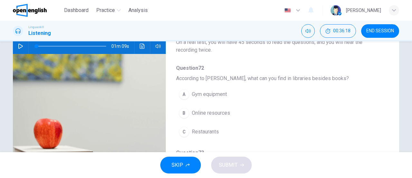
scroll to position [68, 0]
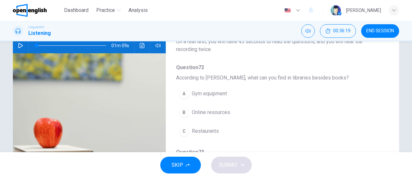
click at [20, 45] on icon "button" at bounding box center [20, 45] width 5 height 5
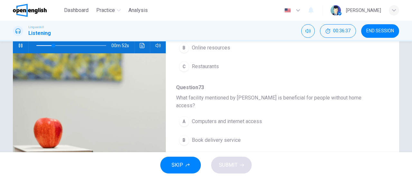
scroll to position [66, 0]
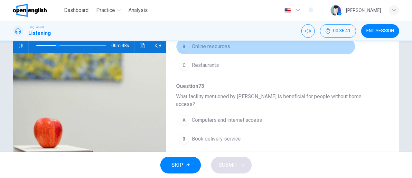
click at [298, 48] on button "B Online resources" at bounding box center [265, 46] width 179 height 16
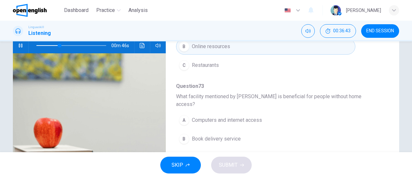
click at [303, 114] on button "A Computers and internet access" at bounding box center [265, 120] width 179 height 16
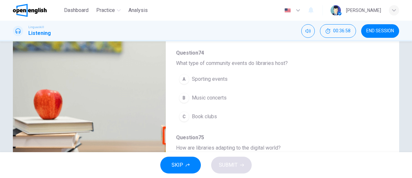
scroll to position [97, 0]
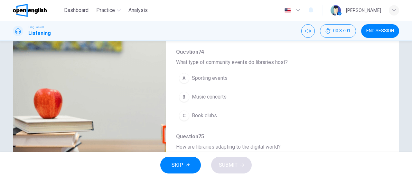
click at [323, 114] on div "A Sporting events B Music concerts C Book clubs" at bounding box center [277, 97] width 203 height 56
click at [282, 107] on button "C Book clubs" at bounding box center [265, 115] width 179 height 16
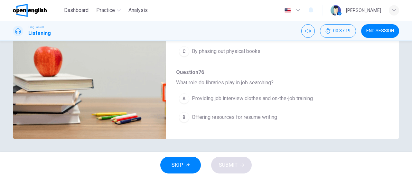
scroll to position [275, 0]
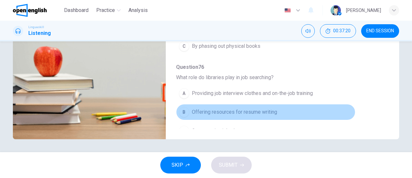
click at [349, 104] on button "B Offering resources for resume writing" at bounding box center [265, 112] width 179 height 16
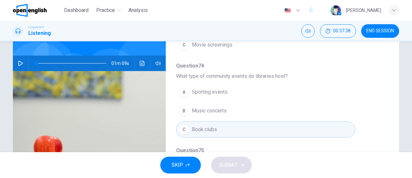
scroll to position [49, 0]
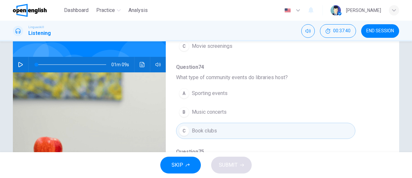
click at [20, 67] on icon "button" at bounding box center [20, 64] width 5 height 5
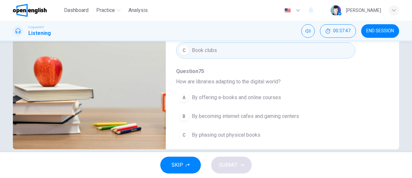
scroll to position [139, 0]
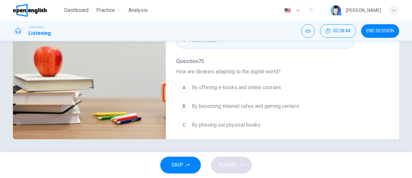
click at [309, 86] on div "A By offering e-books and online courses B By becoming internet cafes and gamin…" at bounding box center [277, 106] width 203 height 56
click at [278, 83] on span "By offering e-books and online courses" at bounding box center [236, 87] width 89 height 8
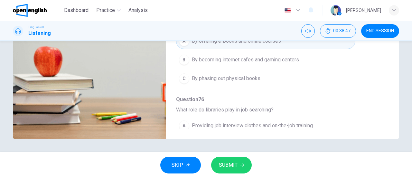
scroll to position [275, 0]
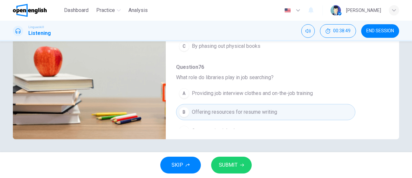
type input "*"
click at [225, 167] on span "SUBMIT" at bounding box center [228, 164] width 19 height 9
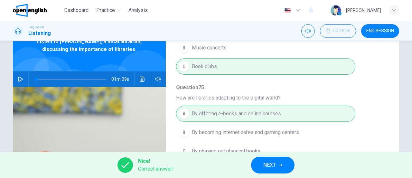
scroll to position [0, 0]
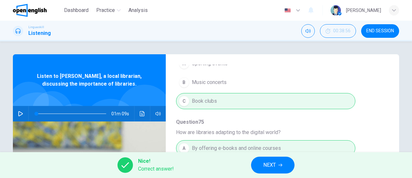
click at [269, 170] on button "NEXT" at bounding box center [272, 164] width 43 height 17
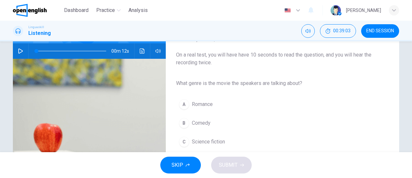
scroll to position [66, 0]
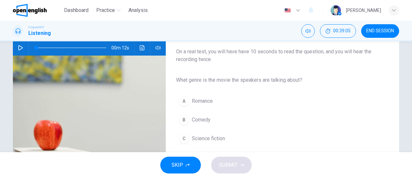
click at [18, 48] on icon "button" at bounding box center [20, 47] width 5 height 5
click at [195, 136] on span "Science fiction" at bounding box center [208, 138] width 33 height 8
click at [210, 141] on button "C Science fiction" at bounding box center [277, 138] width 203 height 16
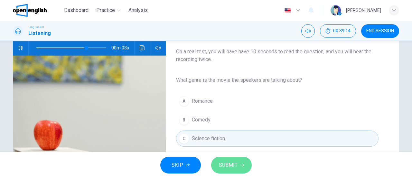
click at [231, 165] on span "SUBMIT" at bounding box center [228, 164] width 19 height 9
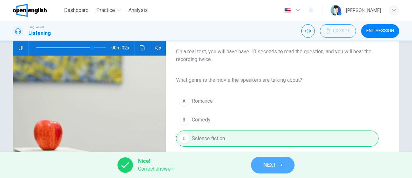
type input "**"
click at [273, 166] on span "NEXT" at bounding box center [270, 164] width 13 height 9
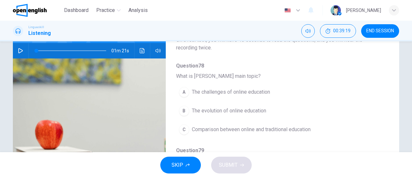
scroll to position [70, 0]
click at [18, 49] on icon "button" at bounding box center [20, 50] width 5 height 5
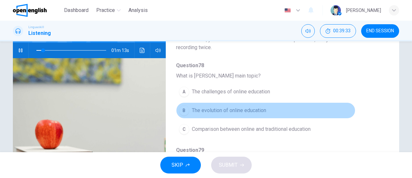
click at [271, 112] on button "B The evolution of online education" at bounding box center [265, 110] width 179 height 16
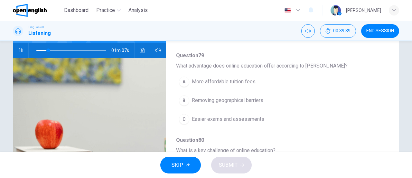
scroll to position [98, 0]
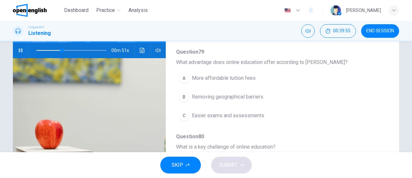
click at [345, 98] on button "B Removing geographical barriers" at bounding box center [265, 97] width 179 height 16
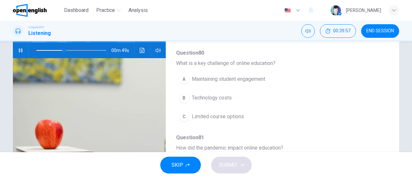
scroll to position [183, 0]
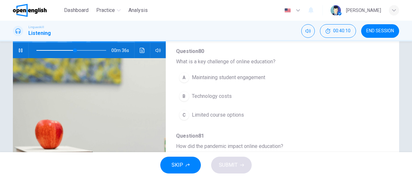
click at [390, 124] on div "Question 78 - 82 For these questions, choose the correct answer. On a real test…" at bounding box center [206, 96] width 387 height 224
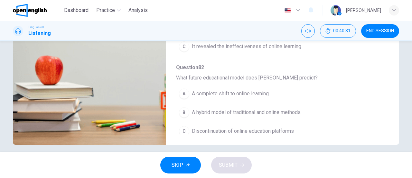
scroll to position [275, 0]
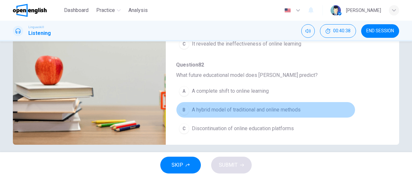
click at [292, 107] on span "A hybrid model of traditional and online methods" at bounding box center [246, 110] width 109 height 8
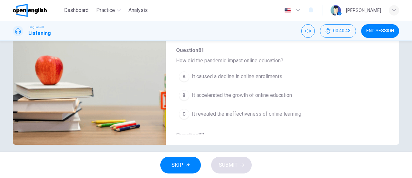
scroll to position [204, 0]
type input "*"
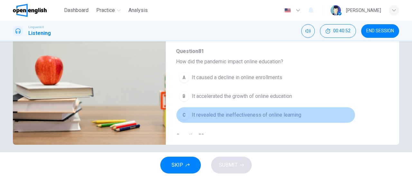
click at [329, 112] on button "C It revealed the ineffectiveness of online learning" at bounding box center [265, 115] width 179 height 16
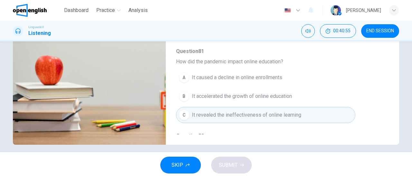
click at [335, 93] on button "B It accelerated the growth of online education" at bounding box center [265, 96] width 179 height 16
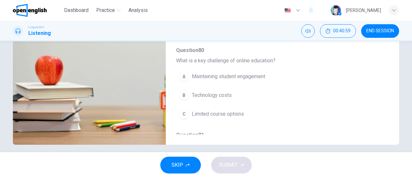
scroll to position [118, 0]
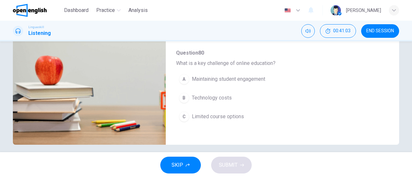
click at [272, 79] on button "A Maintaining student engagement" at bounding box center [265, 79] width 179 height 16
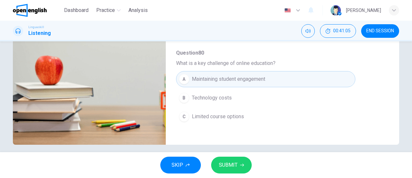
click at [231, 167] on span "SUBMIT" at bounding box center [228, 164] width 19 height 9
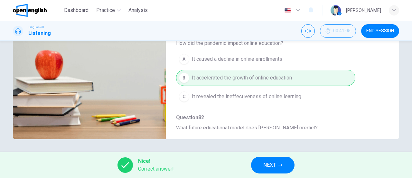
scroll to position [275, 0]
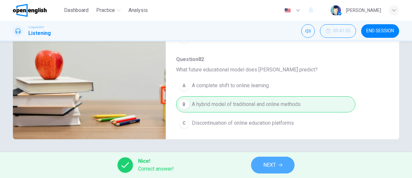
click at [272, 170] on button "NEXT" at bounding box center [272, 164] width 43 height 17
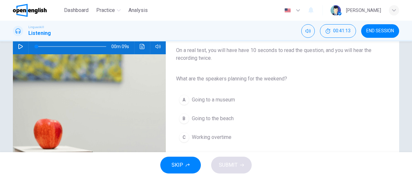
scroll to position [66, 0]
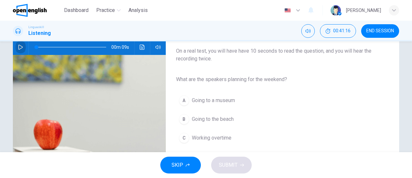
click at [18, 48] on icon "button" at bounding box center [20, 46] width 5 height 5
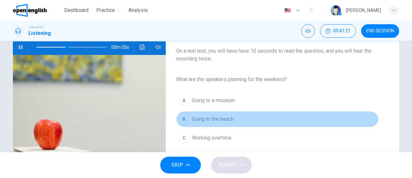
click at [292, 120] on button "B Going to the beach" at bounding box center [277, 119] width 203 height 16
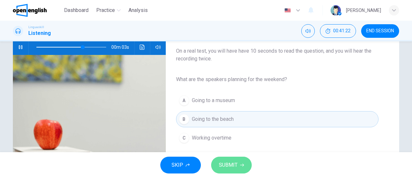
click at [237, 164] on span "SUBMIT" at bounding box center [228, 164] width 19 height 9
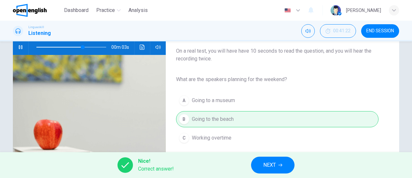
type input "**"
click at [267, 165] on span "NEXT" at bounding box center [270, 164] width 13 height 9
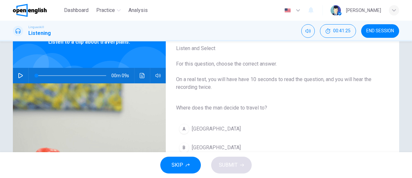
scroll to position [40, 0]
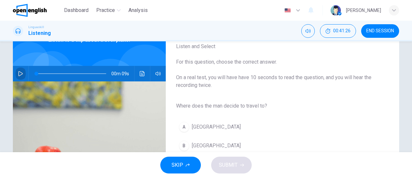
click at [18, 75] on icon "button" at bounding box center [20, 73] width 5 height 5
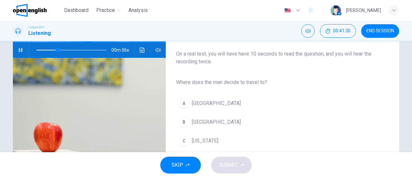
scroll to position [67, 0]
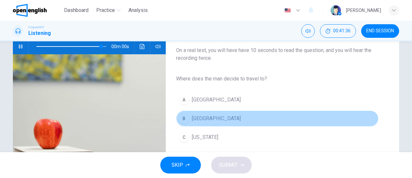
type input "*"
click at [286, 119] on button "B Rome" at bounding box center [277, 118] width 203 height 16
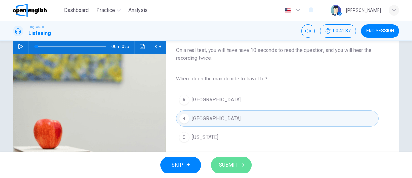
click at [240, 166] on icon "button" at bounding box center [242, 165] width 4 height 4
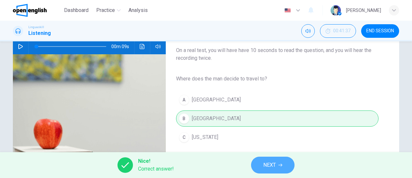
click at [266, 165] on span "NEXT" at bounding box center [270, 164] width 13 height 9
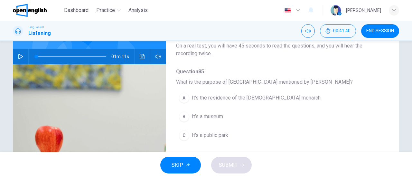
scroll to position [64, 0]
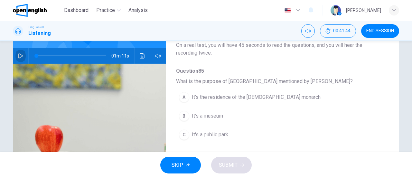
click at [18, 53] on icon "button" at bounding box center [20, 55] width 5 height 5
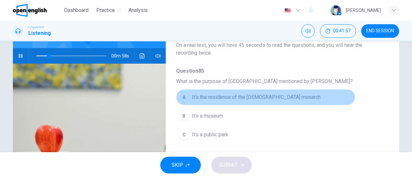
click at [309, 98] on button "A It’s the residence of the British monarch" at bounding box center [265, 97] width 179 height 16
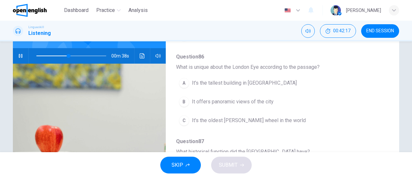
scroll to position [101, 0]
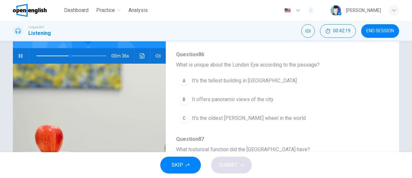
click at [334, 100] on button "B It offers panoramic views of the city" at bounding box center [265, 99] width 179 height 16
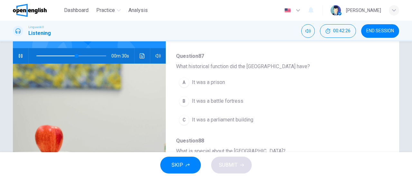
scroll to position [184, 0]
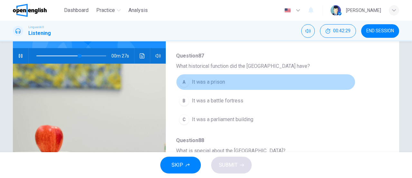
click at [345, 81] on button "A It was a prison" at bounding box center [265, 82] width 179 height 16
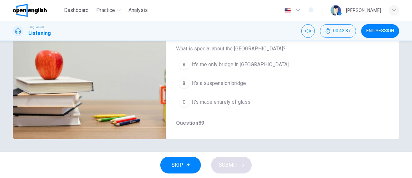
scroll to position [213, 0]
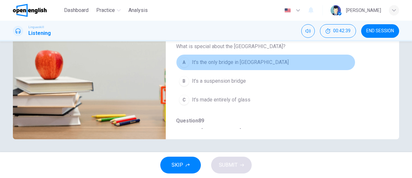
click at [307, 64] on button "A It's the only bridge in London" at bounding box center [265, 62] width 179 height 16
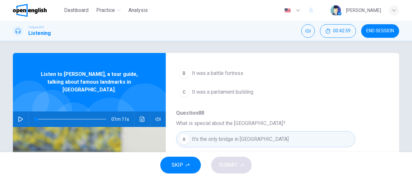
scroll to position [0, 0]
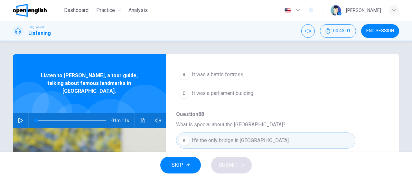
click at [19, 118] on icon "button" at bounding box center [20, 120] width 5 height 5
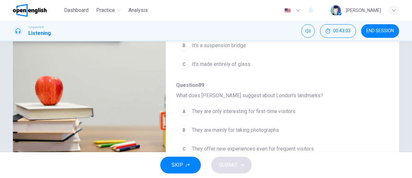
scroll to position [139, 0]
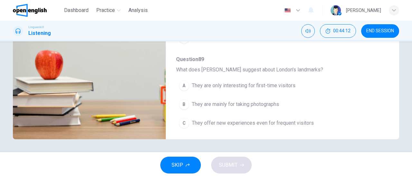
type input "*"
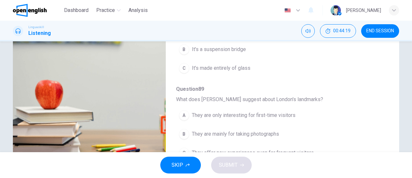
scroll to position [109, 0]
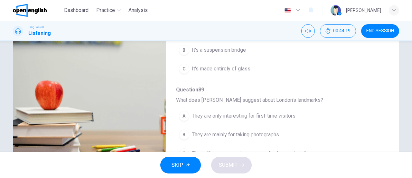
click at [301, 98] on span "What does Sarah suggest about London's landmarks?" at bounding box center [277, 100] width 203 height 8
click at [217, 116] on span "They are only interesting for first-time visitors" at bounding box center [244, 116] width 104 height 8
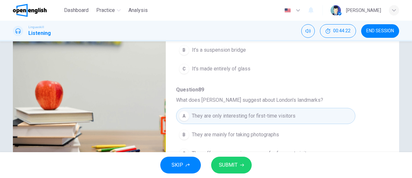
click at [234, 165] on span "SUBMIT" at bounding box center [228, 164] width 19 height 9
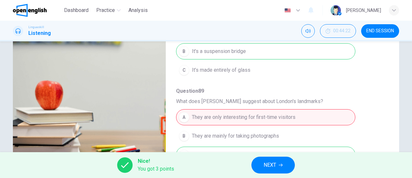
scroll to position [275, 0]
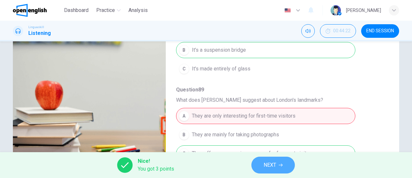
click at [272, 164] on span "NEXT" at bounding box center [270, 164] width 13 height 9
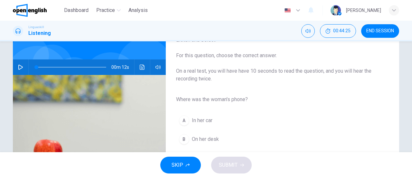
scroll to position [51, 0]
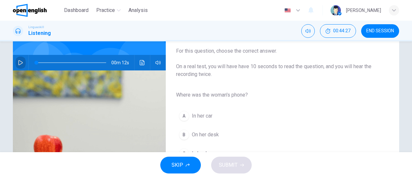
click at [16, 62] on button "button" at bounding box center [20, 62] width 10 height 15
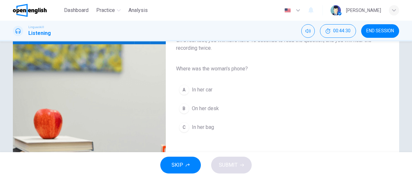
scroll to position [80, 0]
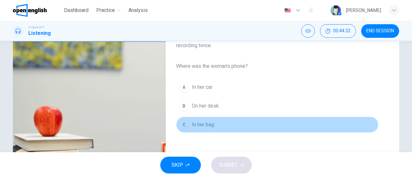
click at [292, 130] on button "C In her bag" at bounding box center [277, 124] width 203 height 16
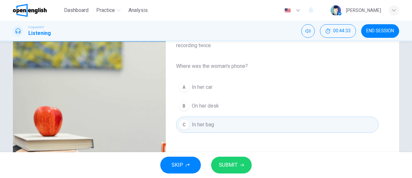
click at [241, 162] on button "SUBMIT" at bounding box center [231, 164] width 41 height 17
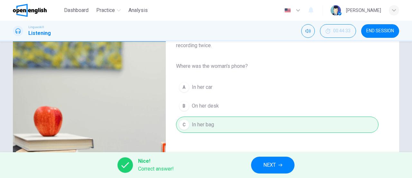
type input "**"
click at [273, 168] on span "NEXT" at bounding box center [270, 164] width 13 height 9
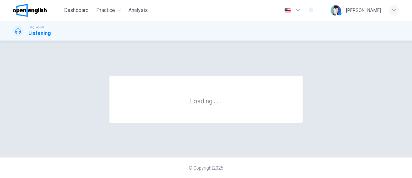
scroll to position [0, 0]
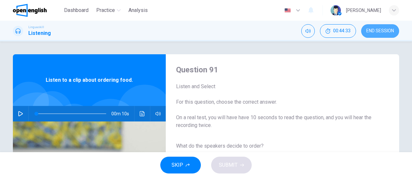
click at [385, 29] on span "END SESSION" at bounding box center [381, 30] width 28 height 5
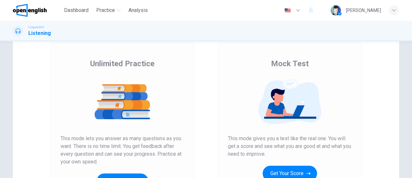
scroll to position [47, 0]
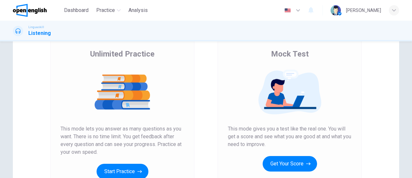
click at [294, 95] on img at bounding box center [290, 91] width 124 height 45
click at [295, 166] on button "Get Your Score" at bounding box center [290, 163] width 54 height 15
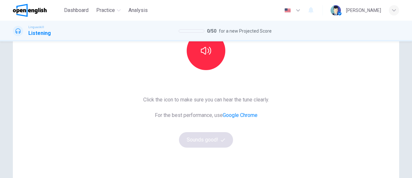
scroll to position [70, 0]
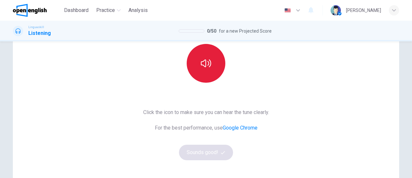
click at [196, 64] on button "button" at bounding box center [206, 63] width 39 height 39
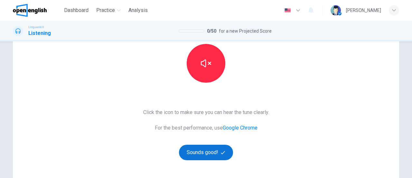
click at [211, 152] on button "Sounds good!" at bounding box center [206, 151] width 54 height 15
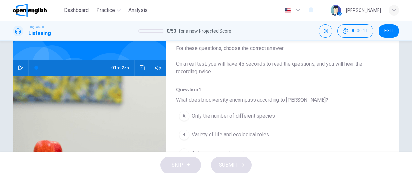
scroll to position [0, 0]
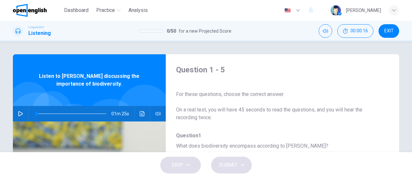
click at [391, 31] on span "EXIT" at bounding box center [389, 30] width 9 height 5
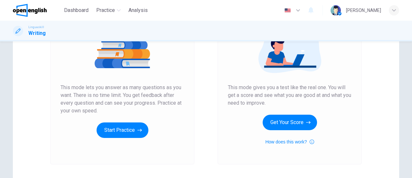
scroll to position [93, 0]
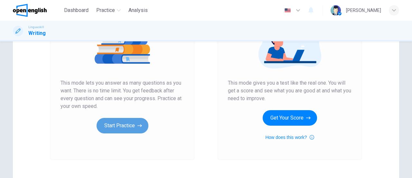
click at [124, 130] on button "Start Practice" at bounding box center [123, 125] width 52 height 15
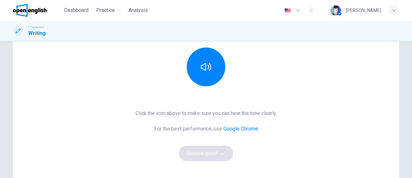
scroll to position [75, 0]
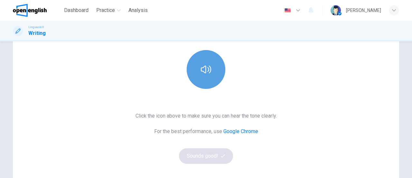
click at [205, 70] on icon "button" at bounding box center [206, 69] width 10 height 8
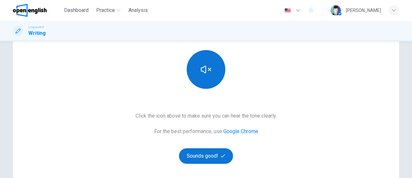
click at [209, 154] on button "Sounds good!" at bounding box center [206, 155] width 54 height 15
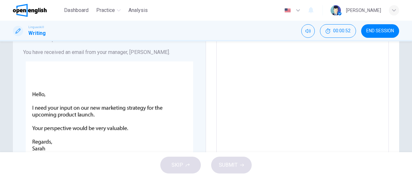
scroll to position [40, 0]
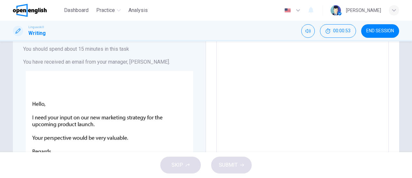
click at [223, 56] on textarea at bounding box center [303, 157] width 164 height 230
type textarea "*"
type textarea "**"
type textarea "*"
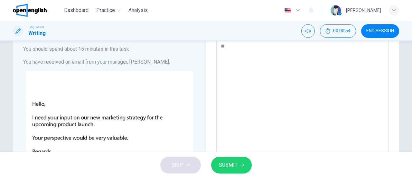
type textarea "***"
type textarea "*"
type textarea "****"
type textarea "*"
type textarea "*****"
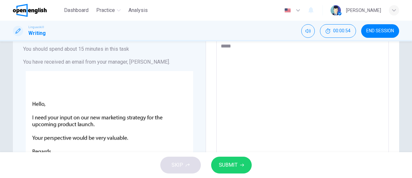
type textarea "*"
type textarea "******"
type textarea "*"
type textarea "******"
type textarea "*"
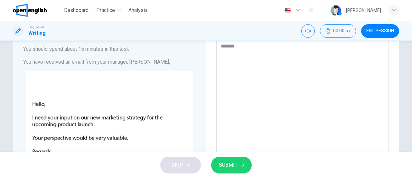
type textarea "******"
type textarea "*"
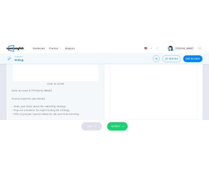
scroll to position [168, 0]
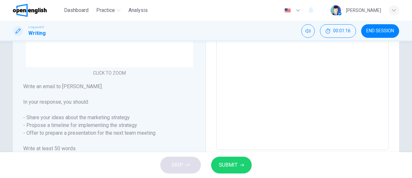
type textarea "******"
type textarea "*"
drag, startPoint x: 154, startPoint y: 133, endPoint x: 23, endPoint y: 129, distance: 131.2
click at [23, 129] on h6 "Write an email to Sarah. In your response, you should: - Share your ideas about…" at bounding box center [109, 117] width 172 height 70
drag, startPoint x: 23, startPoint y: 134, endPoint x: 123, endPoint y: 136, distance: 99.9
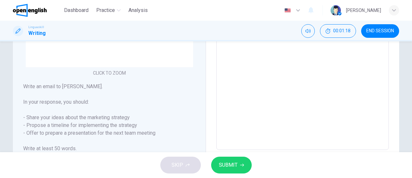
click at [123, 136] on h6 "Write an email to Sarah. In your response, you should: - Share your ideas about…" at bounding box center [109, 117] width 172 height 70
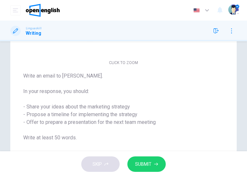
scroll to position [142, 0]
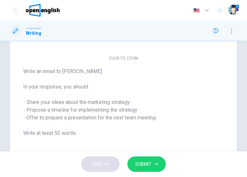
click at [197, 72] on h6 "Write an email to Sarah. In your response, you should: - Share your ideas about…" at bounding box center [123, 103] width 200 height 70
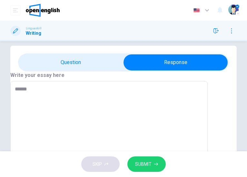
scroll to position [0, 0]
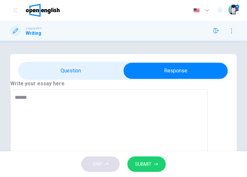
click at [105, 167] on div "SKIP SUBMIT" at bounding box center [123, 164] width 247 height 26
click at [66, 80] on span at bounding box center [123, 71] width 211 height 18
click at [90, 129] on textarea "******" at bounding box center [109, 138] width 188 height 86
click at [69, 130] on textarea "**********" at bounding box center [109, 138] width 188 height 86
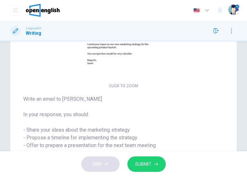
scroll to position [115, 0]
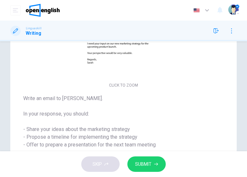
drag, startPoint x: 243, startPoint y: 106, endPoint x: 244, endPoint y: 76, distance: 30.0
click at [244, 75] on div "**********" at bounding box center [123, 96] width 247 height 110
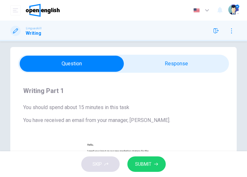
scroll to position [5, 0]
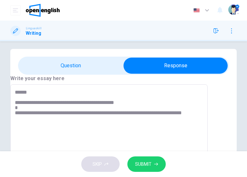
click at [73, 135] on textarea "**********" at bounding box center [109, 133] width 188 height 86
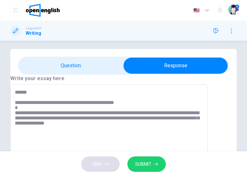
click at [94, 99] on div "**********" at bounding box center [108, 132] width 197 height 97
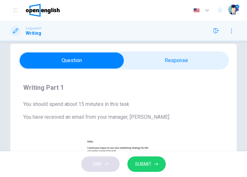
scroll to position [0, 0]
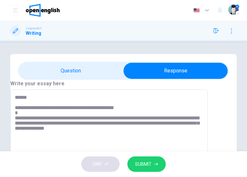
click at [148, 142] on textarea "**********" at bounding box center [109, 138] width 188 height 86
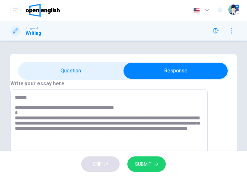
click at [142, 146] on textarea "**********" at bounding box center [109, 138] width 188 height 86
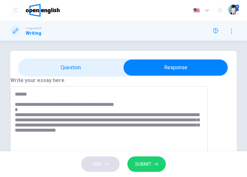
scroll to position [8, 0]
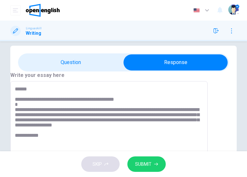
type textarea "**********"
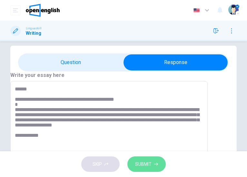
click at [143, 163] on span "SUBMIT" at bounding box center [143, 164] width 16 height 8
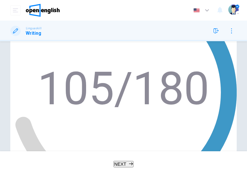
scroll to position [113, 0]
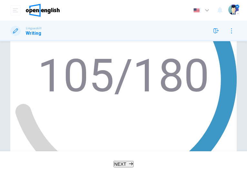
scroll to position [126, 0]
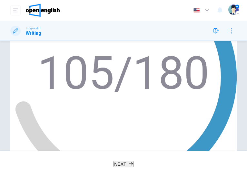
click at [117, 167] on span "NEXT" at bounding box center [120, 164] width 12 height 5
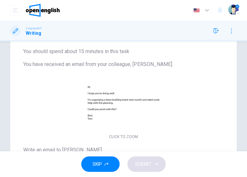
scroll to position [70, 0]
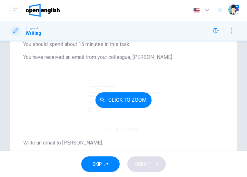
click at [133, 103] on button "Click to Zoom" at bounding box center [123, 99] width 56 height 15
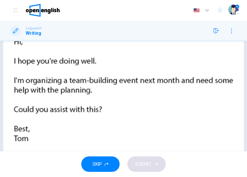
click at [226, 64] on img at bounding box center [123, 88] width 247 height 177
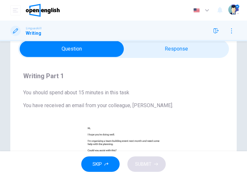
scroll to position [0, 0]
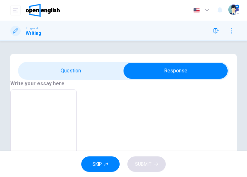
click at [72, 112] on textarea at bounding box center [43, 138] width 57 height 86
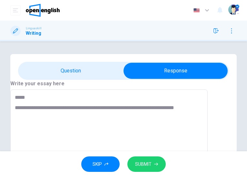
click at [203, 122] on textarea "**********" at bounding box center [109, 138] width 188 height 86
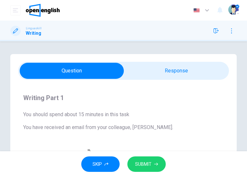
click at [155, 127] on h6 "You have received an email from your colleague, Tom." at bounding box center [123, 128] width 200 height 8
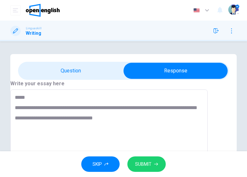
click at [134, 137] on textarea "**********" at bounding box center [109, 138] width 188 height 86
click at [131, 140] on textarea "**********" at bounding box center [109, 138] width 188 height 86
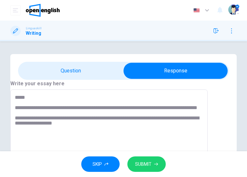
click at [140, 143] on textarea "**********" at bounding box center [109, 138] width 188 height 86
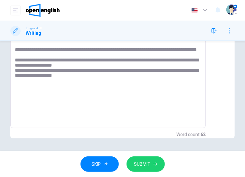
scroll to position [84, 0]
click at [73, 80] on textarea "**********" at bounding box center [108, 80] width 187 height 86
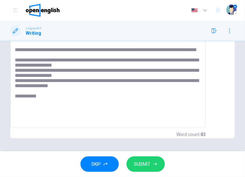
type textarea "**********"
click at [149, 161] on span "SUBMIT" at bounding box center [142, 164] width 16 height 8
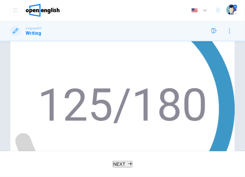
scroll to position [129, 0]
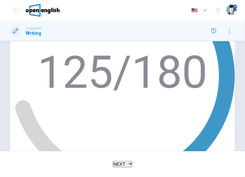
drag, startPoint x: 29, startPoint y: 87, endPoint x: 117, endPoint y: 103, distance: 89.9
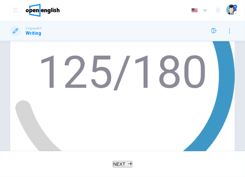
click at [211, 82] on body "This site uses cookies, as explained in our Privacy Policy . If you agree to th…" at bounding box center [122, 88] width 245 height 177
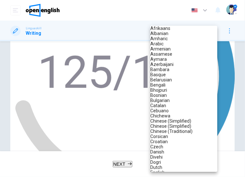
click at [229, 113] on div at bounding box center [122, 88] width 245 height 177
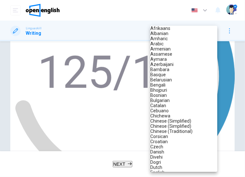
click at [179, 77] on body "This site uses cookies, as explained in our Privacy Policy . If you agree to th…" at bounding box center [122, 88] width 245 height 177
click at [129, 61] on div at bounding box center [122, 88] width 245 height 177
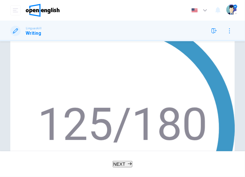
scroll to position [73, 0]
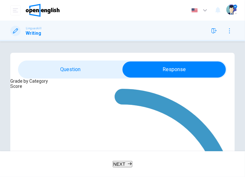
scroll to position [0, 0]
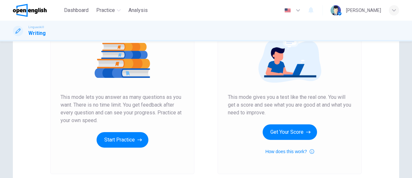
scroll to position [78, 0]
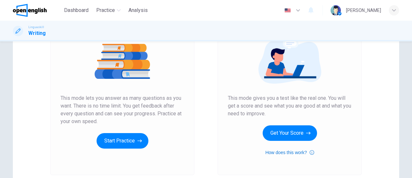
click at [291, 152] on button "How does this work?" at bounding box center [290, 152] width 49 height 8
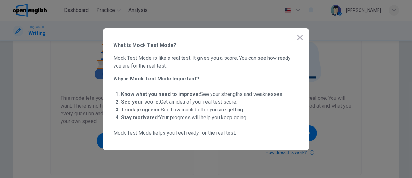
click at [291, 152] on div at bounding box center [206, 89] width 412 height 178
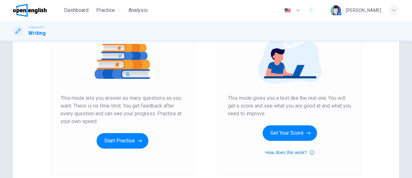
click at [291, 152] on button "How does this work?" at bounding box center [290, 152] width 49 height 8
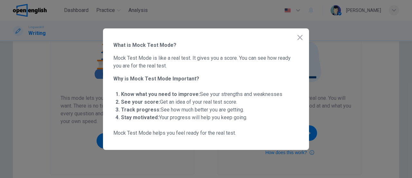
click at [352, 130] on div at bounding box center [206, 89] width 412 height 178
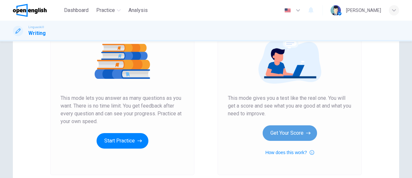
click at [280, 130] on button "Get Your Score" at bounding box center [290, 132] width 54 height 15
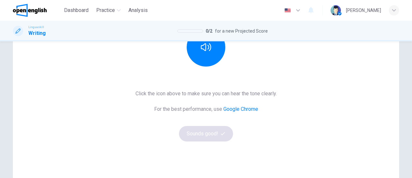
scroll to position [98, 0]
click at [217, 41] on div "Linguaskill Writing 0 / 2 for a new Projected Score" at bounding box center [206, 31] width 412 height 21
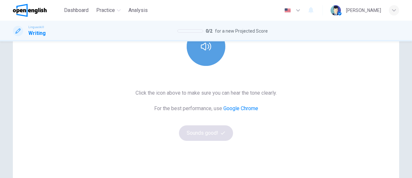
click at [206, 46] on icon "button" at bounding box center [206, 46] width 10 height 10
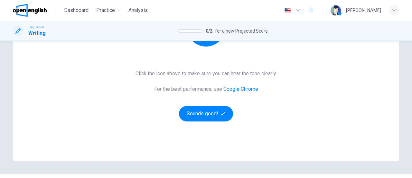
scroll to position [118, 0]
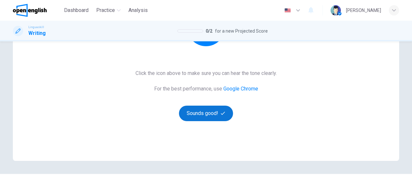
click at [218, 112] on button "Sounds good!" at bounding box center [206, 112] width 54 height 15
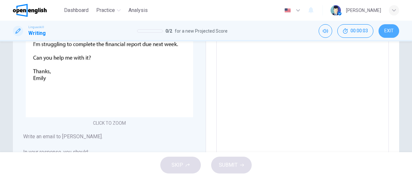
click at [393, 31] on span "EXIT" at bounding box center [389, 30] width 9 height 5
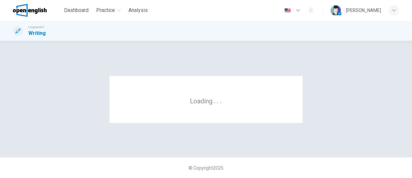
scroll to position [0, 0]
